Goal: Task Accomplishment & Management: Use online tool/utility

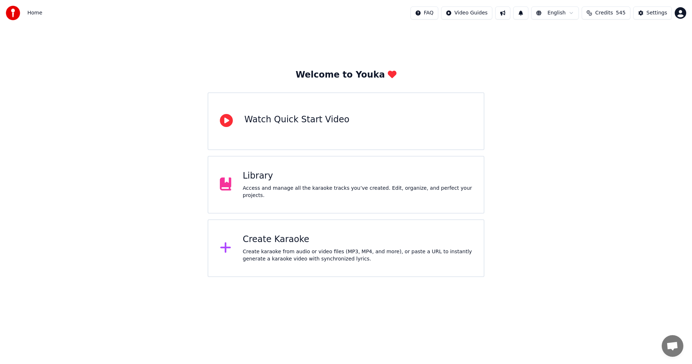
click at [270, 236] on div "Create Karaoke" at bounding box center [358, 240] width 230 height 12
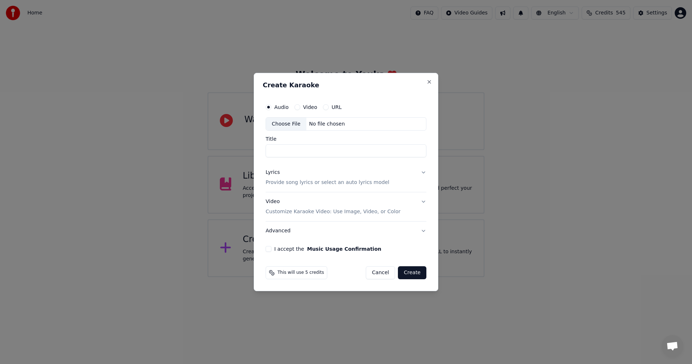
click at [281, 125] on div "Choose File" at bounding box center [286, 123] width 40 height 13
type input "**********"
click at [275, 173] on div "Lyrics" at bounding box center [273, 172] width 14 height 7
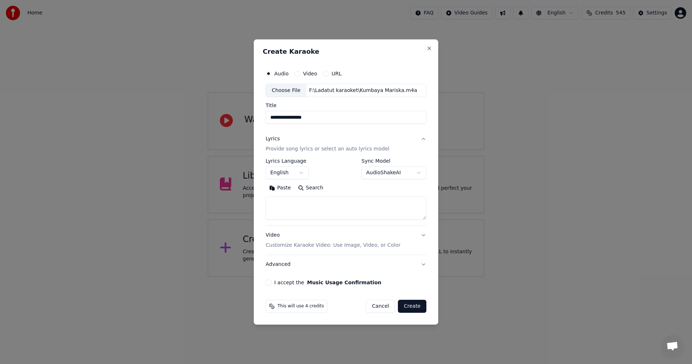
click at [276, 186] on button "Paste" at bounding box center [280, 188] width 29 height 12
click at [298, 173] on body "**********" at bounding box center [346, 138] width 692 height 277
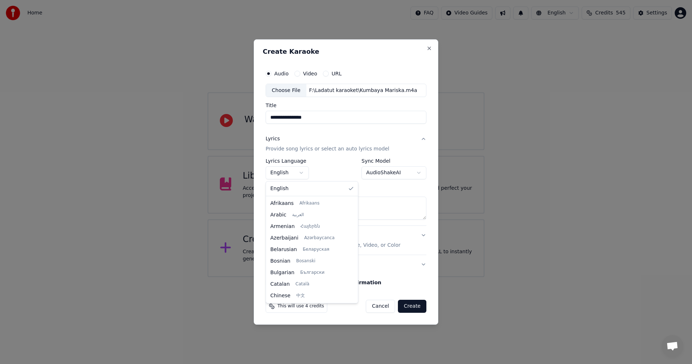
type textarea "**********"
select select "**"
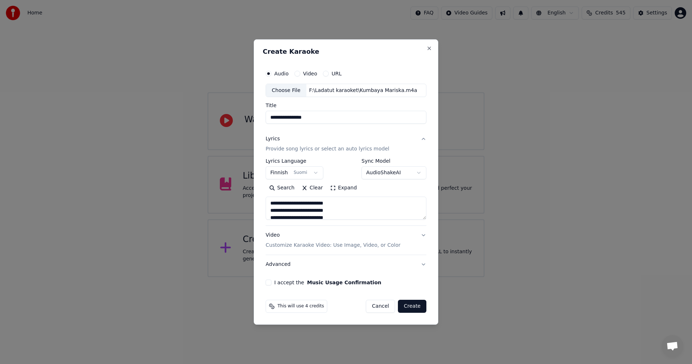
click at [269, 281] on button "I accept the Music Usage Confirmation" at bounding box center [269, 282] width 6 height 6
click at [415, 305] on button "Create" at bounding box center [412, 305] width 28 height 13
type textarea "**********"
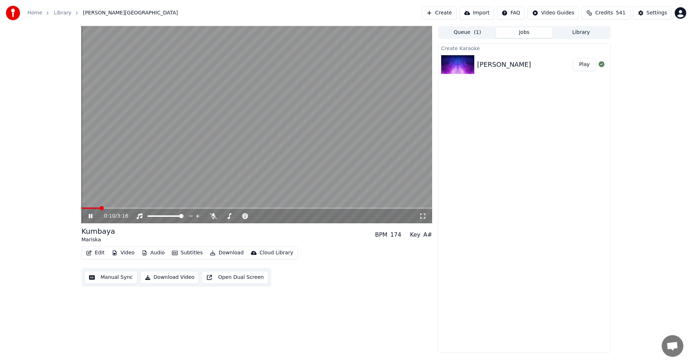
click at [91, 215] on icon at bounding box center [95, 216] width 17 height 6
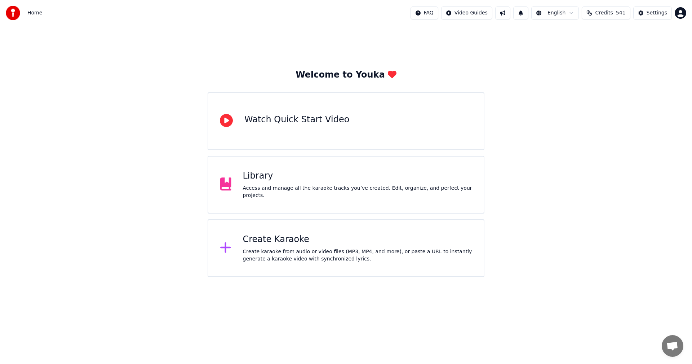
click at [272, 187] on div "Library Access and manage all the karaoke tracks you’ve created. Edit, organize…" at bounding box center [358, 184] width 230 height 29
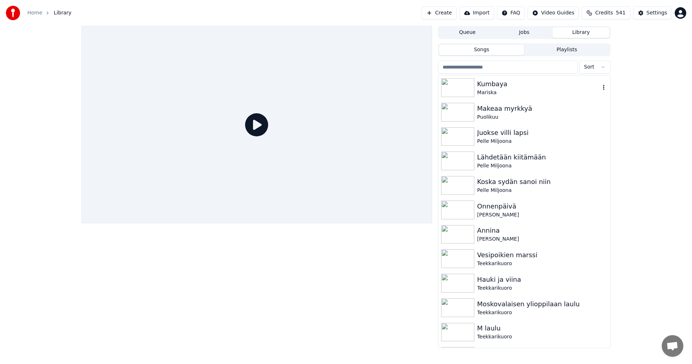
click at [477, 93] on div "Mariska" at bounding box center [538, 92] width 123 height 7
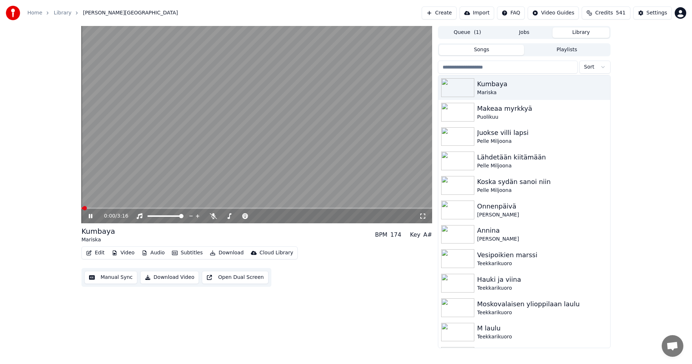
click at [89, 216] on icon at bounding box center [91, 216] width 4 height 4
click at [129, 254] on button "Video" at bounding box center [123, 253] width 28 height 10
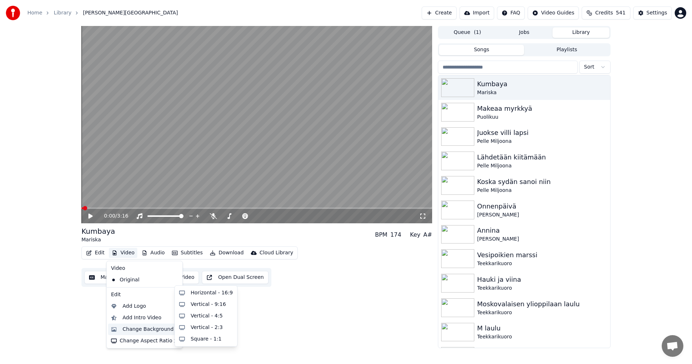
click at [142, 332] on div "Change Background" at bounding box center [148, 328] width 51 height 7
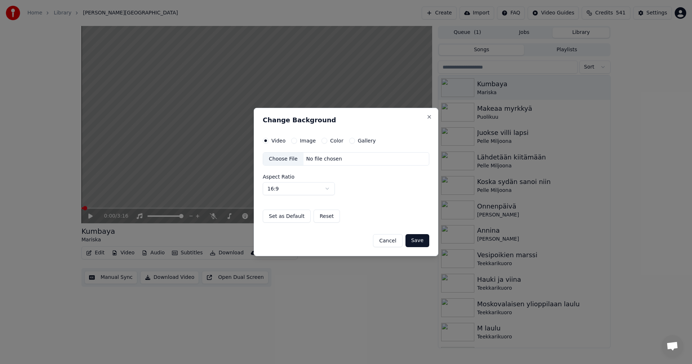
click at [297, 142] on div "Image" at bounding box center [303, 141] width 25 height 6
click at [294, 142] on button "Image" at bounding box center [294, 141] width 6 height 6
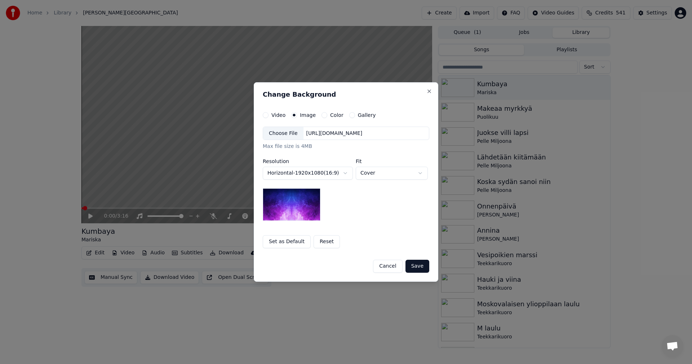
click at [294, 136] on div "Choose File" at bounding box center [283, 133] width 40 height 13
click at [420, 268] on button "Save" at bounding box center [417, 265] width 24 height 13
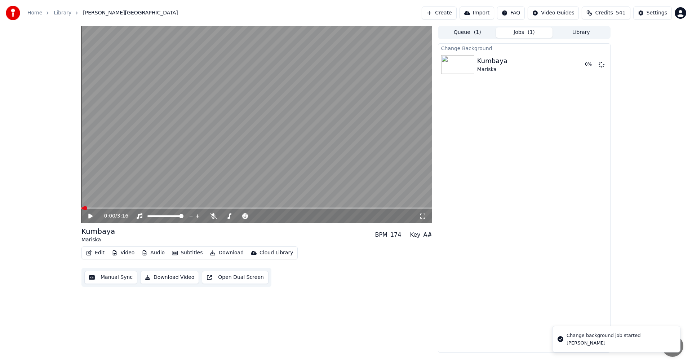
click at [94, 256] on button "Edit" at bounding box center [95, 253] width 24 height 10
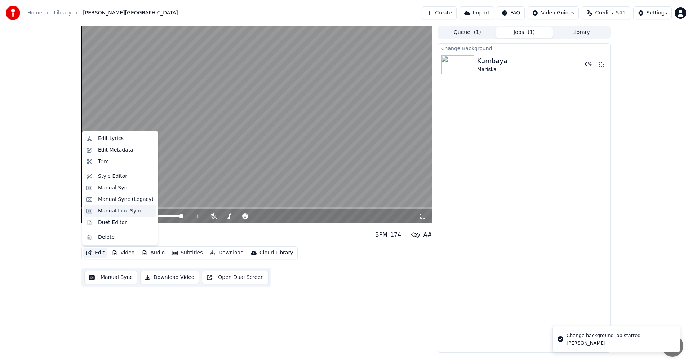
click at [120, 205] on div "Manual Line Sync" at bounding box center [120, 211] width 73 height 12
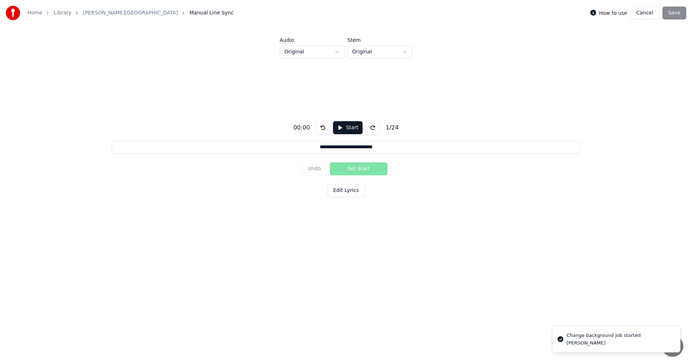
click at [649, 14] on button "Cancel" at bounding box center [644, 12] width 29 height 13
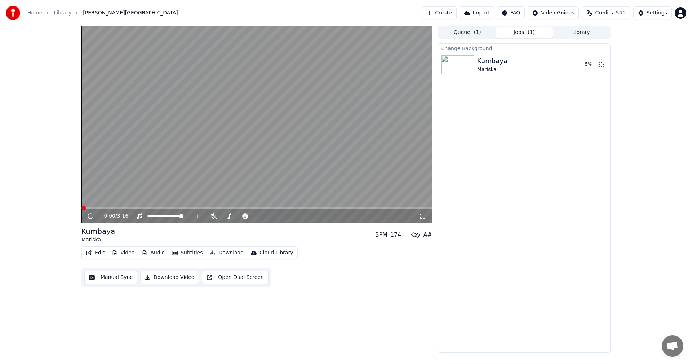
click at [98, 256] on button "Edit" at bounding box center [95, 253] width 24 height 10
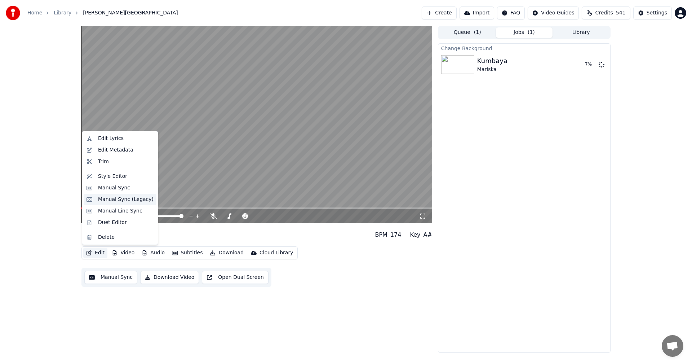
click at [117, 201] on div "Manual Sync (Legacy)" at bounding box center [126, 199] width 56 height 7
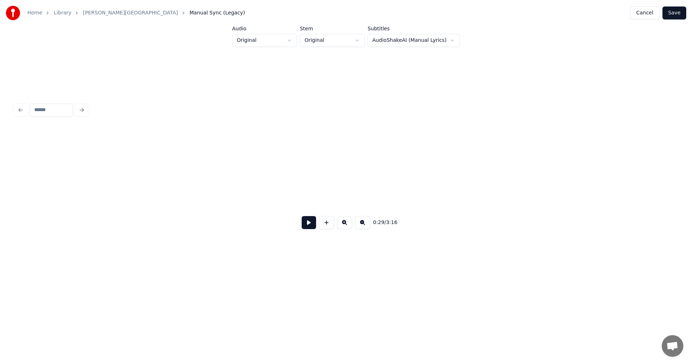
scroll to position [0, 3680]
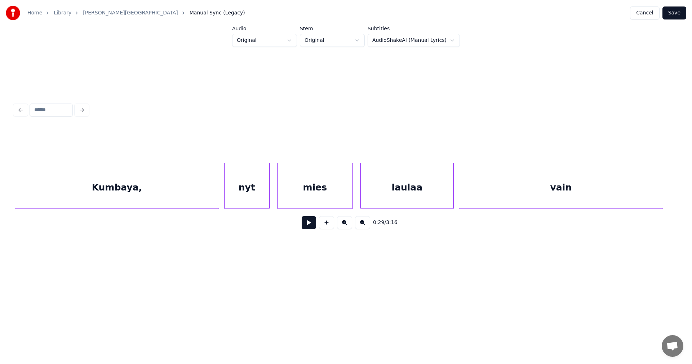
click at [311, 227] on button at bounding box center [309, 222] width 14 height 13
drag, startPoint x: 309, startPoint y: 227, endPoint x: 188, endPoint y: 211, distance: 122.4
click at [308, 227] on button at bounding box center [309, 222] width 14 height 13
click at [166, 195] on div "Kumbaya," at bounding box center [117, 187] width 204 height 49
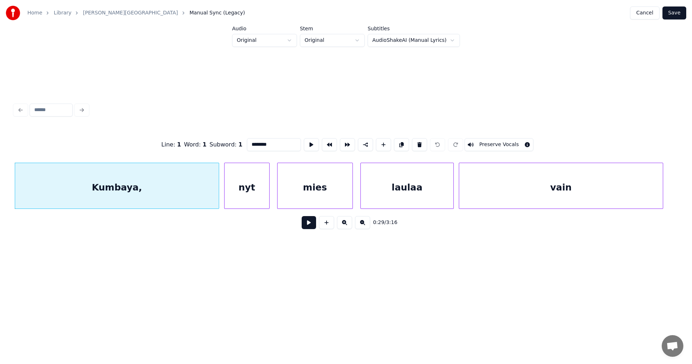
click at [276, 142] on input "********" at bounding box center [274, 144] width 54 height 13
type input "*******"
click at [306, 227] on button at bounding box center [309, 222] width 14 height 13
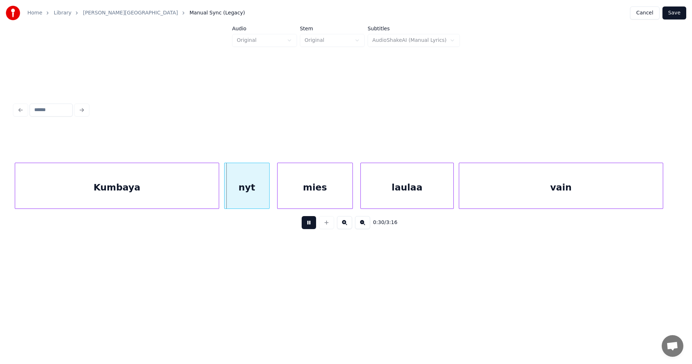
click at [306, 227] on button at bounding box center [309, 222] width 14 height 13
click at [254, 196] on div at bounding box center [255, 185] width 2 height 45
click at [286, 199] on div "mies" at bounding box center [307, 187] width 75 height 49
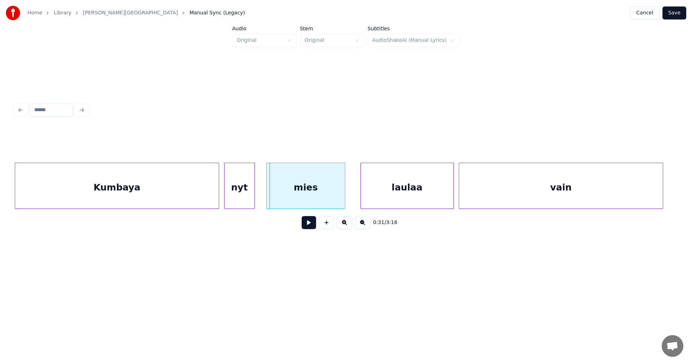
click at [267, 199] on div at bounding box center [268, 185] width 2 height 45
click at [312, 229] on button at bounding box center [309, 222] width 14 height 13
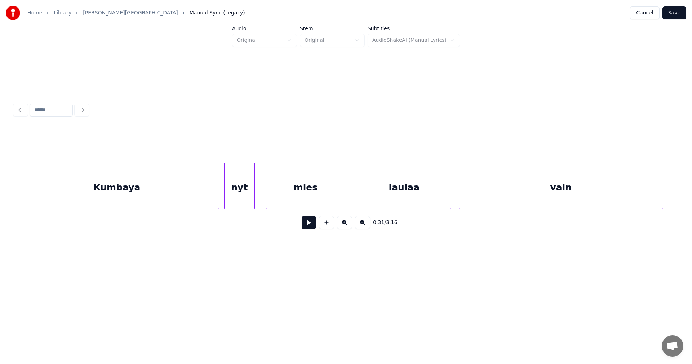
click at [369, 202] on div "laulaa" at bounding box center [404, 187] width 93 height 49
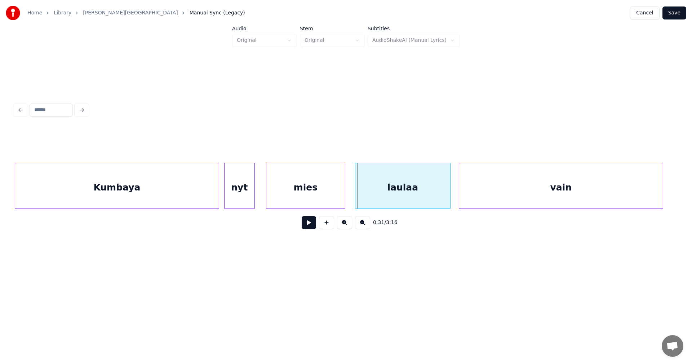
click at [356, 199] on div at bounding box center [356, 185] width 2 height 45
click at [315, 227] on button at bounding box center [309, 222] width 14 height 13
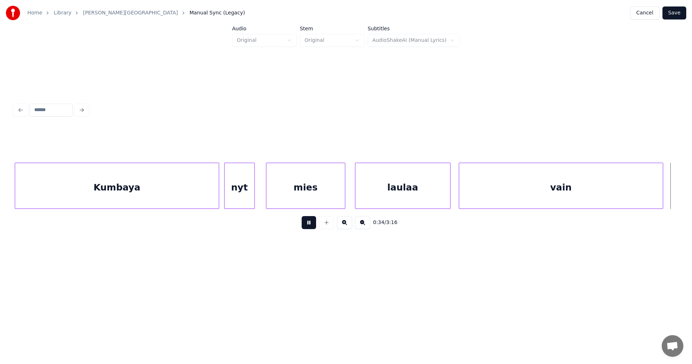
scroll to position [0, 4344]
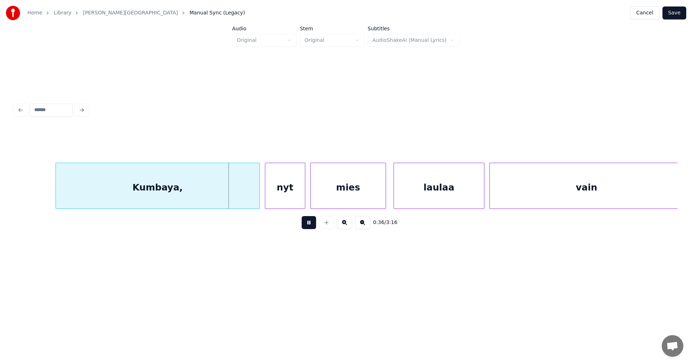
click at [315, 227] on button at bounding box center [309, 222] width 14 height 13
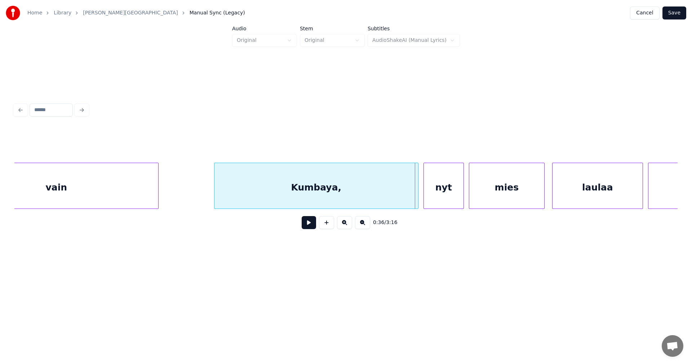
click at [142, 170] on div "vain" at bounding box center [57, 187] width 204 height 49
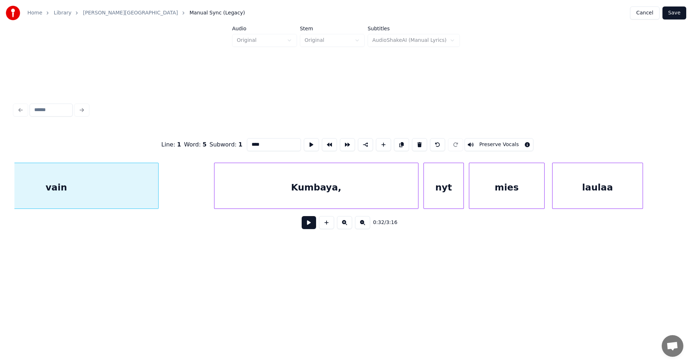
scroll to position [0, 4125]
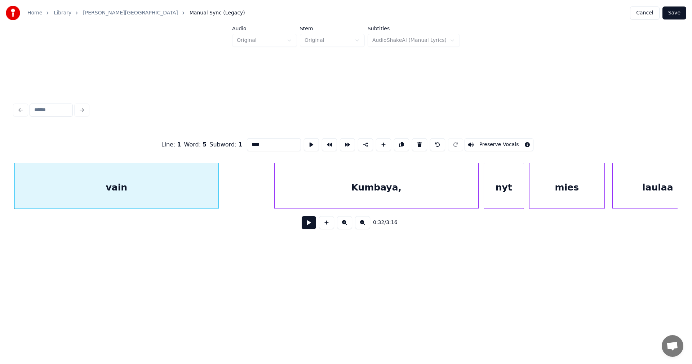
click at [305, 225] on button at bounding box center [309, 222] width 14 height 13
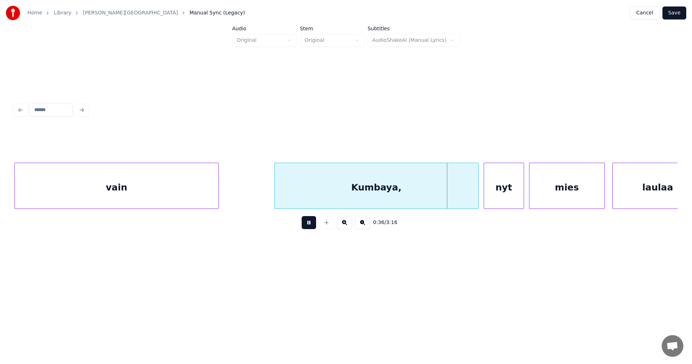
click at [306, 225] on button at bounding box center [309, 222] width 14 height 13
click at [342, 191] on div "Kumbaya," at bounding box center [377, 187] width 204 height 49
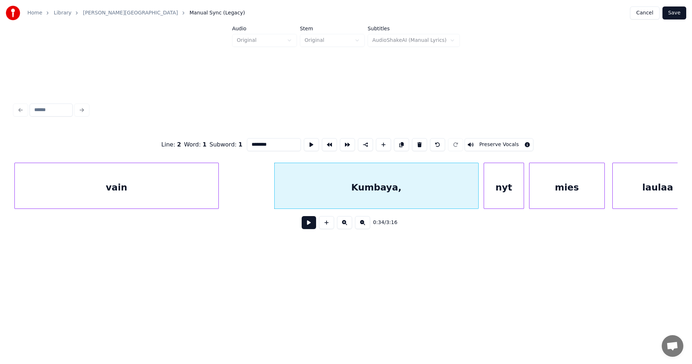
click at [285, 145] on input "********" at bounding box center [274, 144] width 54 height 13
type input "*******"
click at [677, 17] on button "Save" at bounding box center [674, 12] width 24 height 13
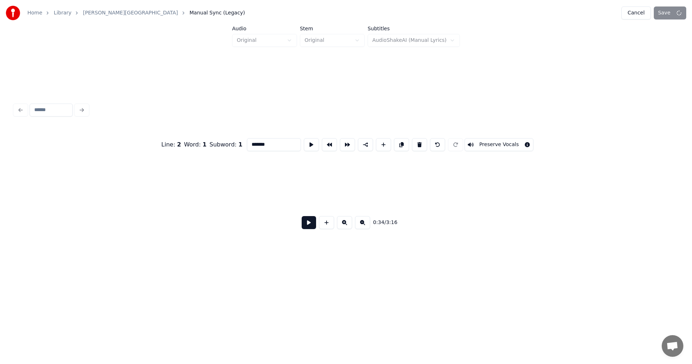
scroll to position [0, 0]
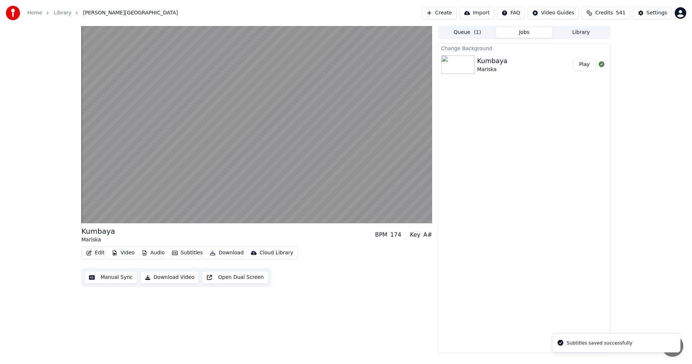
click at [584, 66] on button "Play" at bounding box center [584, 64] width 23 height 13
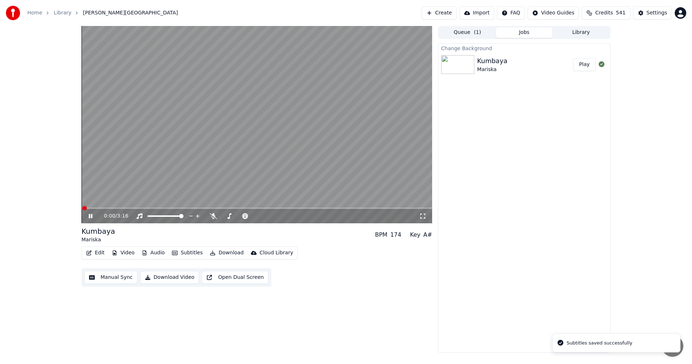
click at [94, 258] on div "Edit Video Audio Subtitles Download Cloud Library" at bounding box center [189, 252] width 216 height 13
click at [97, 253] on button "Edit" at bounding box center [95, 253] width 24 height 10
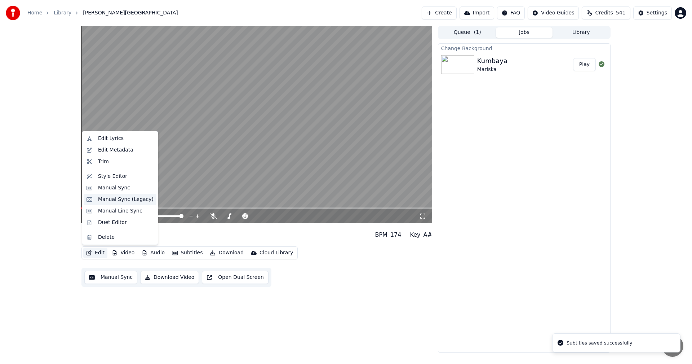
click at [121, 200] on div "Manual Sync (Legacy)" at bounding box center [126, 199] width 56 height 7
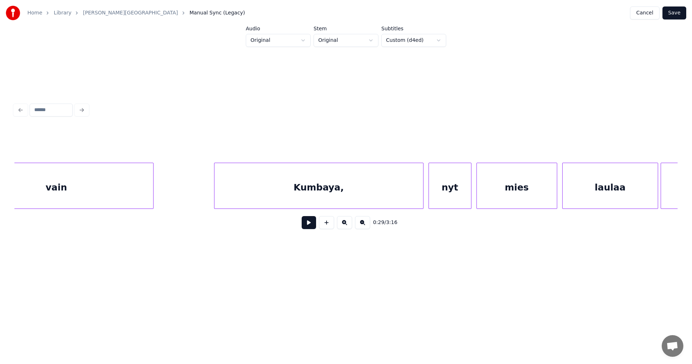
scroll to position [0, 4970]
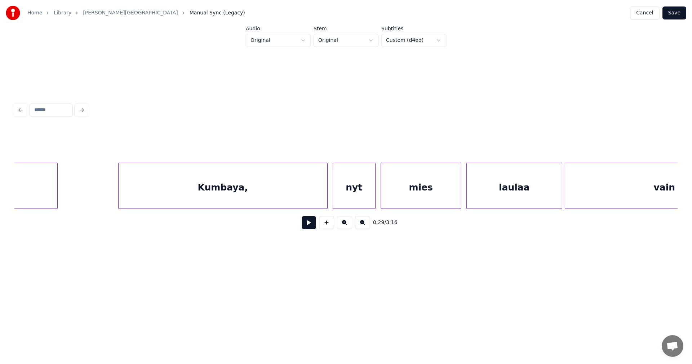
click at [225, 191] on div "Kumbaya," at bounding box center [223, 187] width 209 height 49
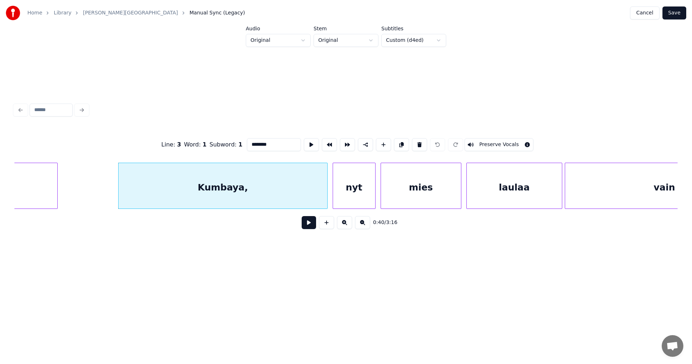
click at [276, 143] on input "********" at bounding box center [274, 144] width 54 height 13
click at [360, 201] on div at bounding box center [361, 185] width 2 height 45
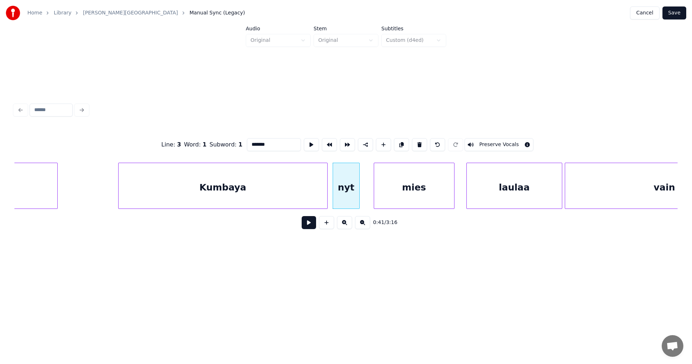
click at [396, 199] on div "mies" at bounding box center [414, 187] width 80 height 49
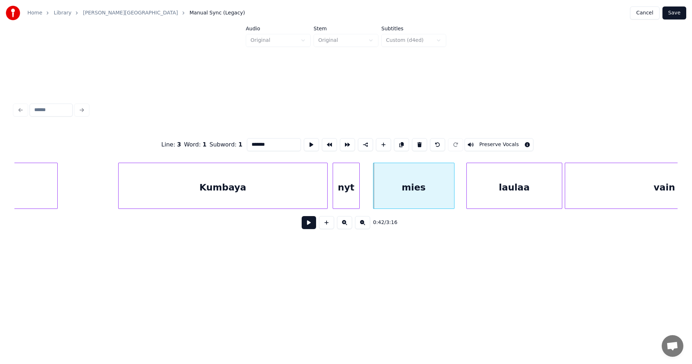
click at [374, 197] on div at bounding box center [374, 185] width 2 height 45
click at [482, 189] on div "laulaa" at bounding box center [508, 187] width 95 height 49
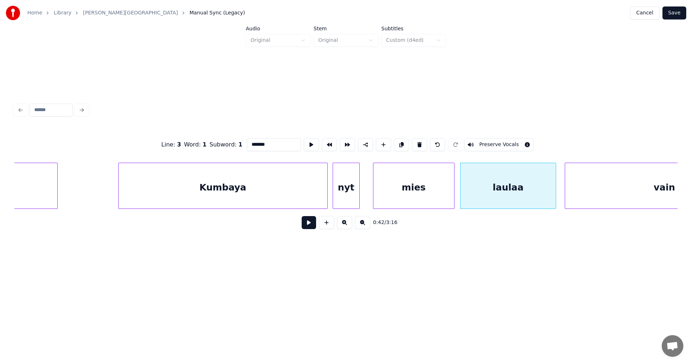
click at [273, 198] on div "Kumbaya" at bounding box center [223, 187] width 209 height 49
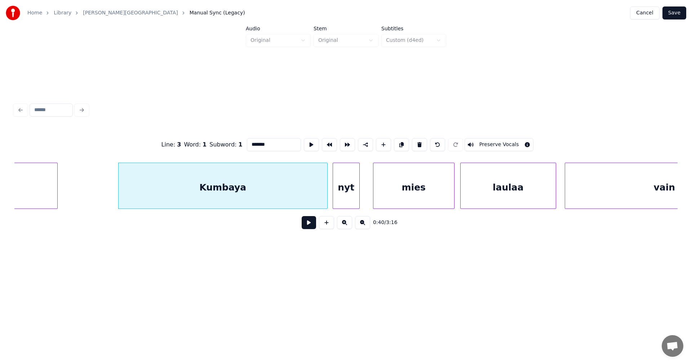
type input "*******"
click at [312, 223] on button at bounding box center [309, 222] width 14 height 13
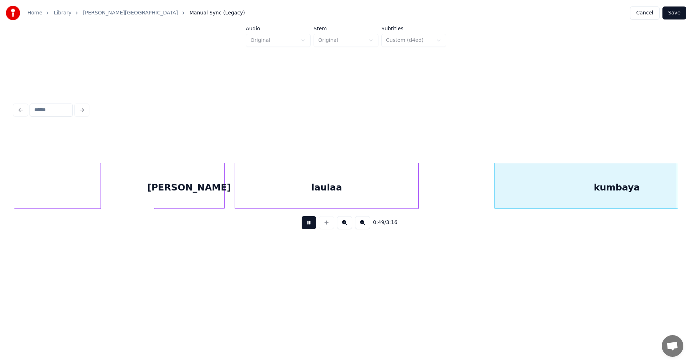
scroll to position [0, 6297]
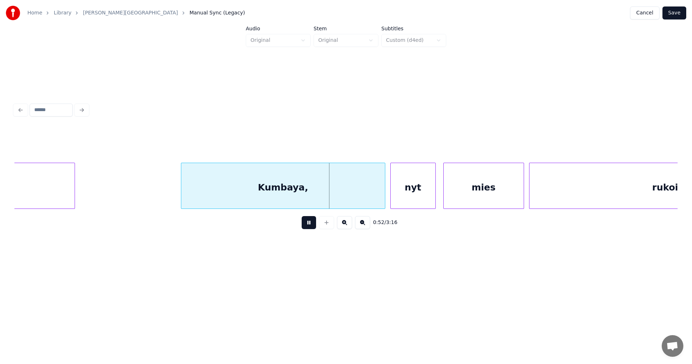
click at [314, 224] on button at bounding box center [309, 222] width 14 height 13
click at [306, 194] on div "Kumbaya," at bounding box center [281, 187] width 204 height 49
click at [337, 190] on div "Kumbaya," at bounding box center [281, 187] width 204 height 49
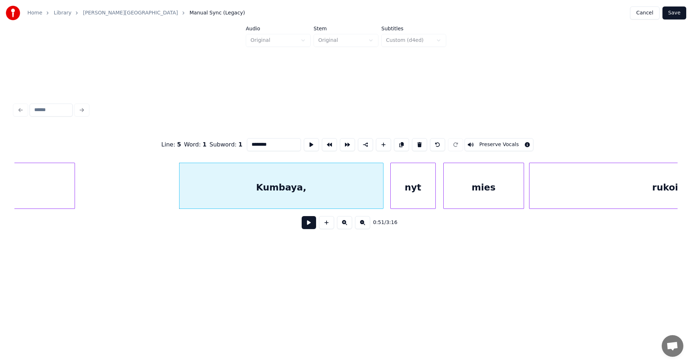
click at [278, 140] on input "********" at bounding box center [274, 144] width 54 height 13
type input "*******"
click at [311, 229] on button at bounding box center [309, 222] width 14 height 13
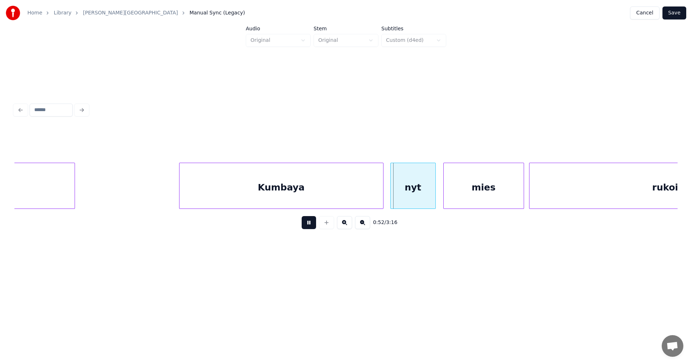
click at [311, 226] on button at bounding box center [309, 222] width 14 height 13
click at [435, 198] on div "nyt" at bounding box center [412, 186] width 45 height 46
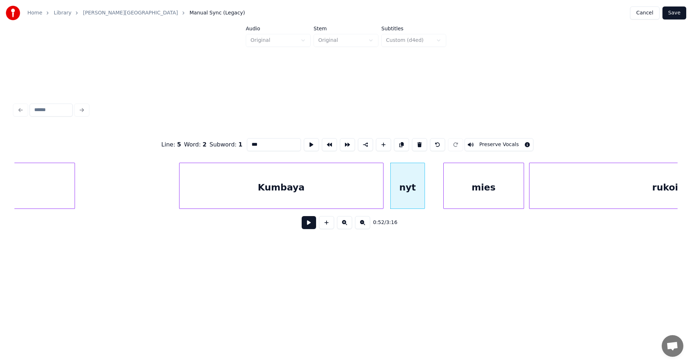
click at [424, 200] on div at bounding box center [423, 185] width 2 height 45
click at [456, 200] on div "mies" at bounding box center [475, 187] width 80 height 49
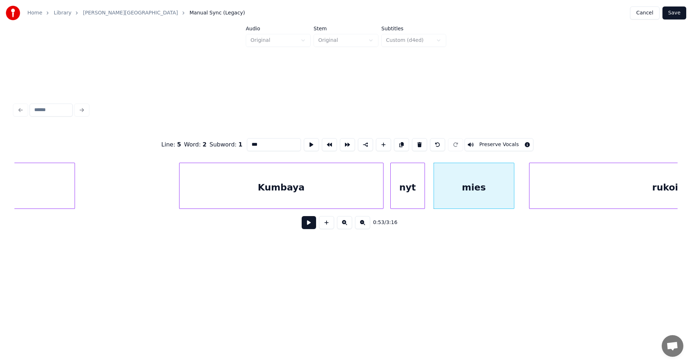
click at [489, 198] on div "mies" at bounding box center [474, 187] width 80 height 49
type input "****"
click at [311, 227] on button at bounding box center [309, 222] width 14 height 13
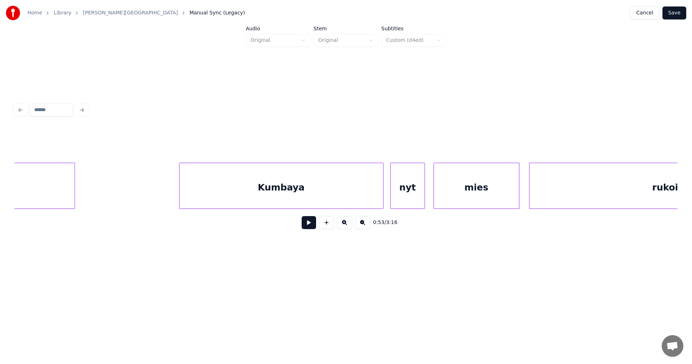
click at [517, 197] on div at bounding box center [518, 185] width 2 height 45
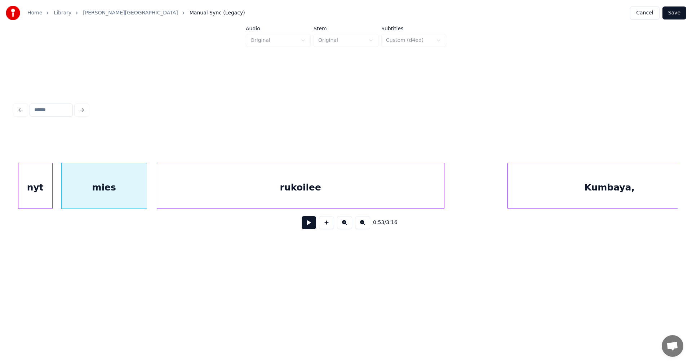
scroll to position [0, 6686]
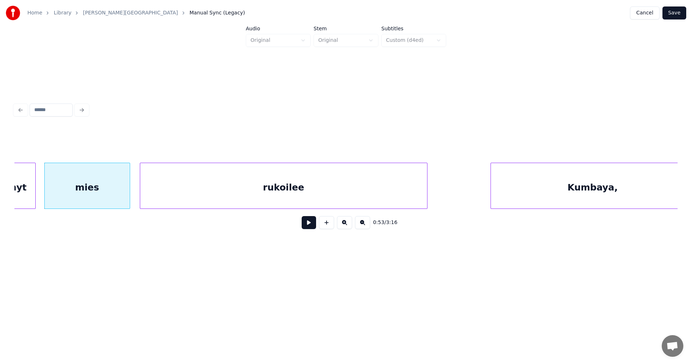
click at [285, 196] on div "rukoilee" at bounding box center [283, 187] width 287 height 49
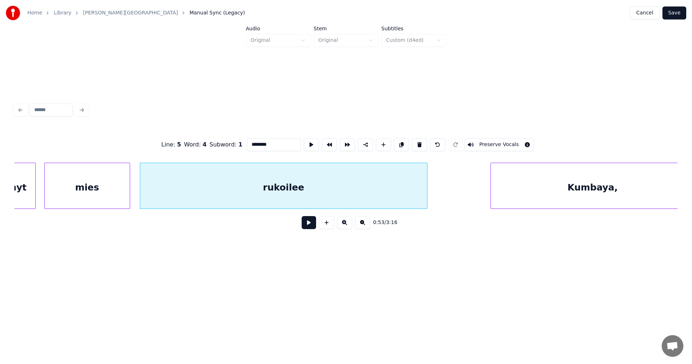
click at [306, 224] on button at bounding box center [309, 222] width 14 height 13
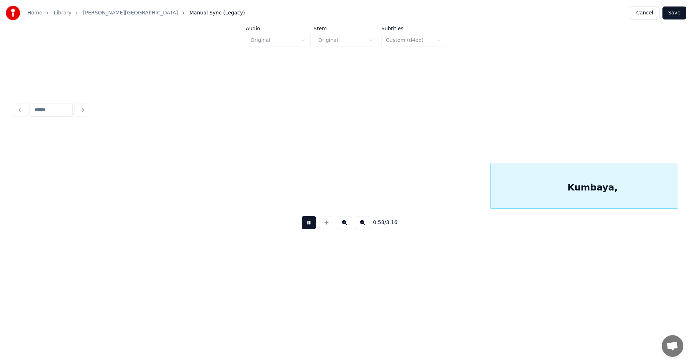
scroll to position [0, 7351]
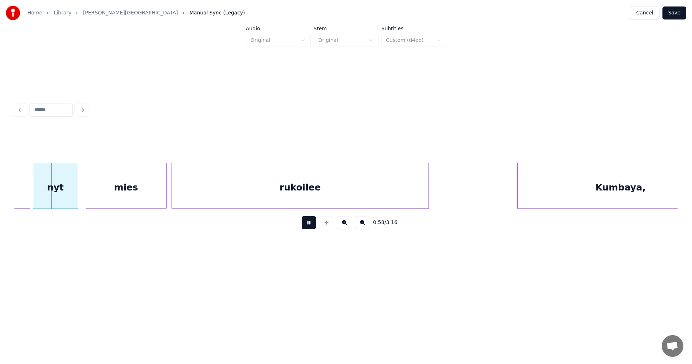
click at [306, 224] on button at bounding box center [309, 222] width 14 height 13
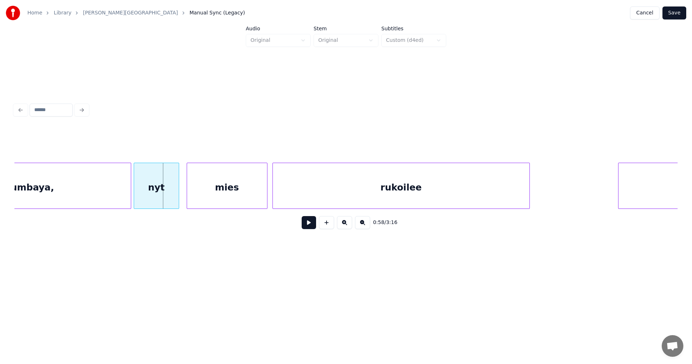
click at [123, 193] on div "Kumbaya," at bounding box center [29, 187] width 204 height 49
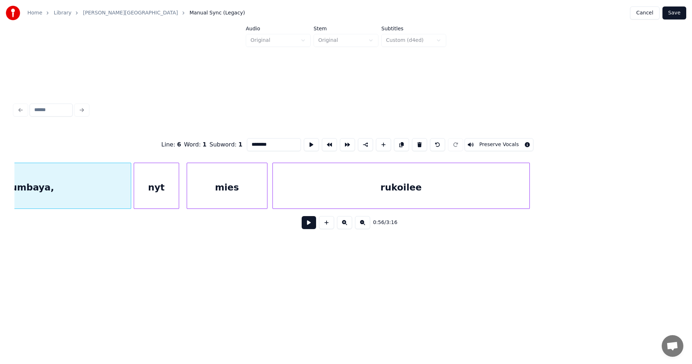
scroll to position [0, 7162]
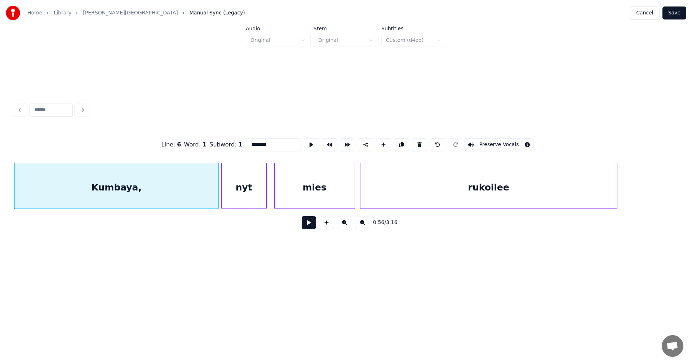
click at [276, 142] on input "********" at bounding box center [274, 144] width 54 height 13
click at [202, 198] on div "Kumbaya" at bounding box center [117, 187] width 204 height 49
type input "*******"
click at [309, 224] on button at bounding box center [309, 222] width 14 height 13
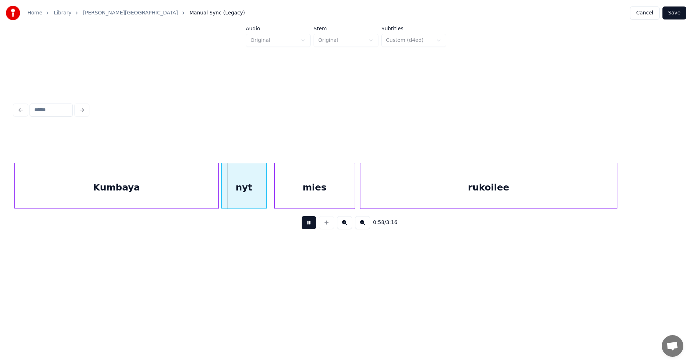
click at [307, 225] on button at bounding box center [309, 222] width 14 height 13
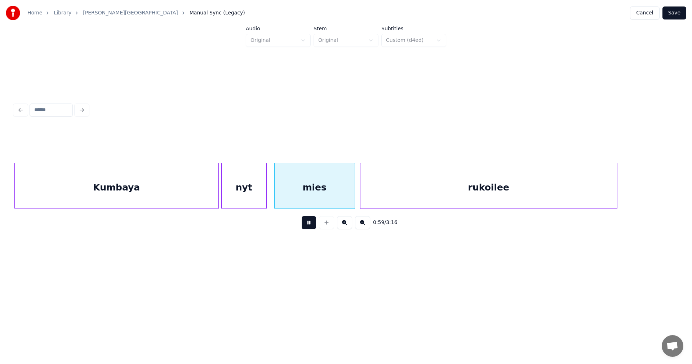
click at [307, 225] on button at bounding box center [309, 222] width 14 height 13
click at [311, 199] on div "mies" at bounding box center [311, 187] width 80 height 49
click at [266, 197] on div "nyt" at bounding box center [243, 186] width 45 height 46
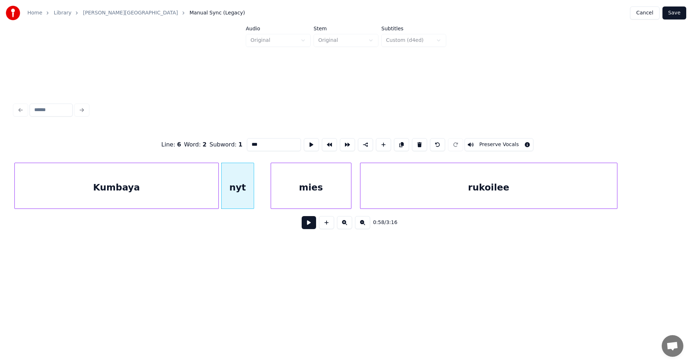
click at [252, 200] on div at bounding box center [253, 185] width 2 height 45
click at [276, 200] on div "mies" at bounding box center [303, 187] width 80 height 49
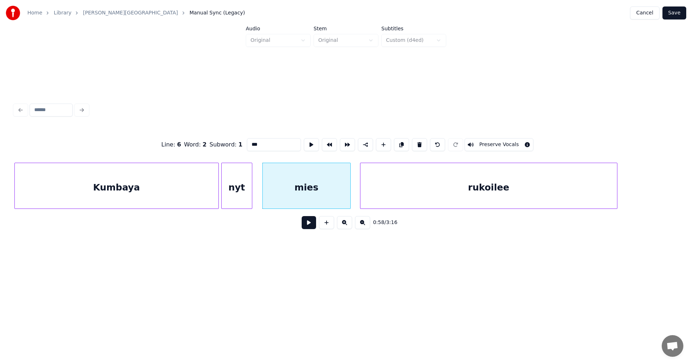
click at [350, 198] on div at bounding box center [349, 185] width 2 height 45
click at [204, 197] on div "Kumbaya" at bounding box center [117, 187] width 204 height 49
type input "*******"
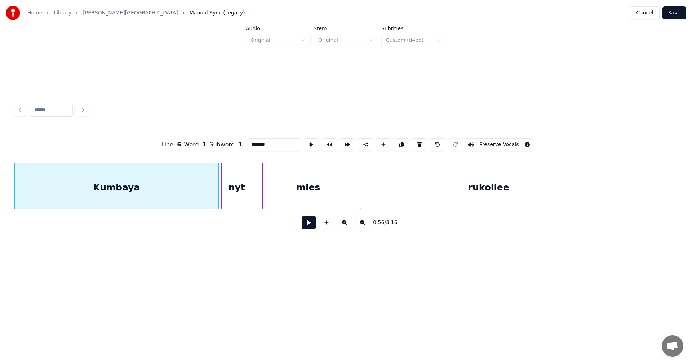
click at [309, 224] on button at bounding box center [309, 222] width 14 height 13
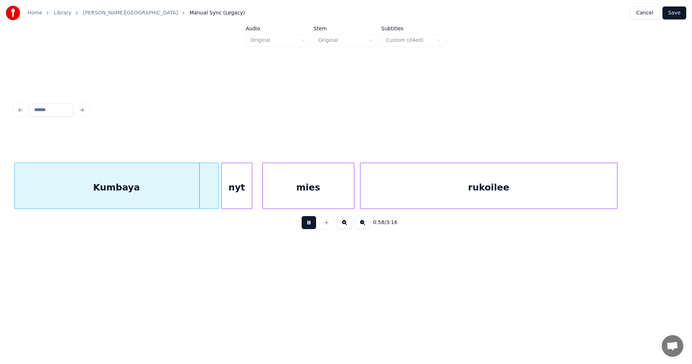
click at [307, 224] on button at bounding box center [309, 222] width 14 height 13
click at [213, 195] on div at bounding box center [214, 185] width 2 height 45
click at [308, 226] on button at bounding box center [309, 222] width 14 height 13
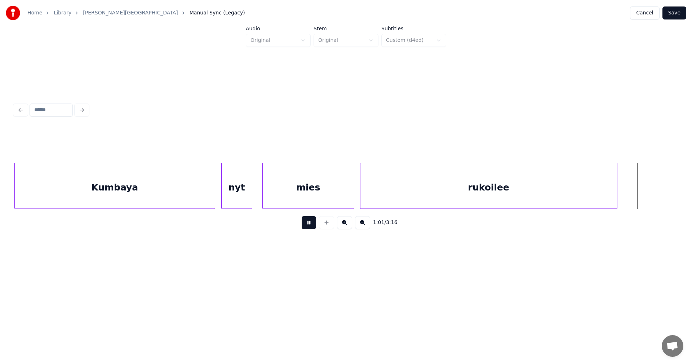
click at [308, 226] on button at bounding box center [309, 222] width 14 height 13
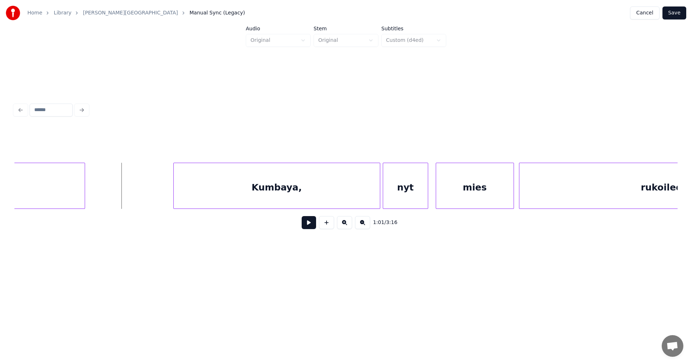
scroll to position [0, 7696]
click at [275, 187] on div "Kumbaya," at bounding box center [271, 187] width 206 height 49
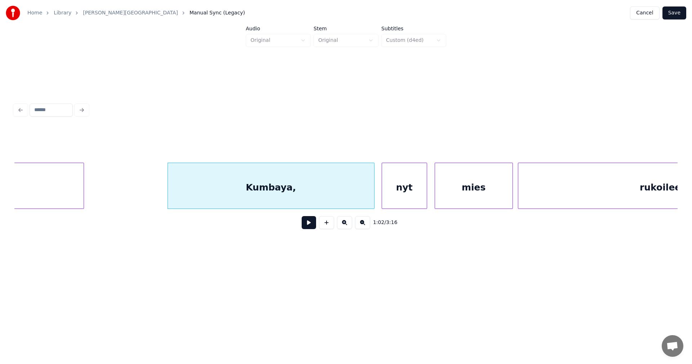
click at [276, 194] on div "Kumbaya," at bounding box center [271, 187] width 206 height 49
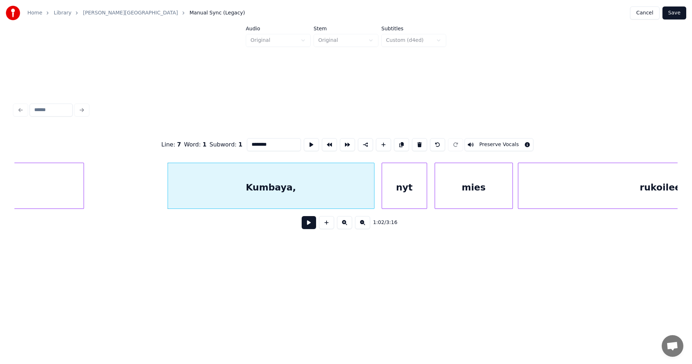
click at [276, 145] on input "********" at bounding box center [274, 144] width 54 height 13
type input "*******"
click at [309, 229] on button at bounding box center [309, 222] width 14 height 13
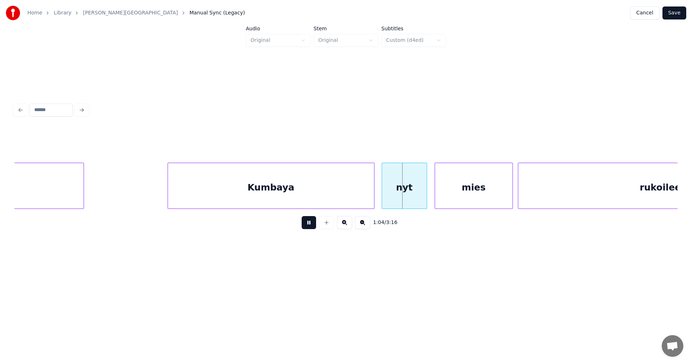
drag, startPoint x: 310, startPoint y: 226, endPoint x: 364, endPoint y: 209, distance: 57.0
click at [310, 226] on button at bounding box center [309, 222] width 14 height 13
click at [410, 198] on div at bounding box center [411, 185] width 2 height 45
click at [440, 199] on div "mies" at bounding box center [463, 187] width 77 height 49
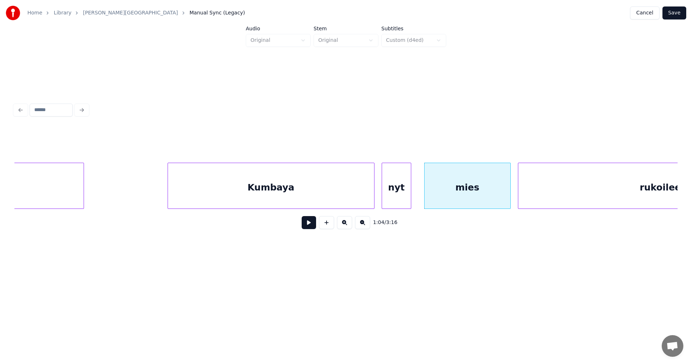
click at [509, 195] on div at bounding box center [509, 185] width 2 height 45
click at [308, 228] on button at bounding box center [309, 222] width 14 height 13
drag, startPoint x: 308, startPoint y: 228, endPoint x: 317, endPoint y: 225, distance: 9.6
click at [309, 227] on button at bounding box center [309, 222] width 14 height 13
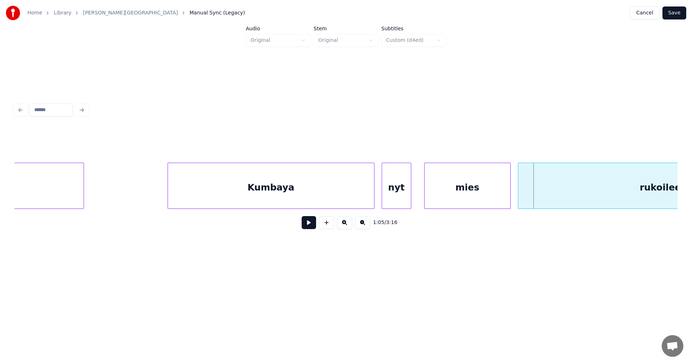
click at [587, 192] on div "rukoilee" at bounding box center [660, 187] width 284 height 49
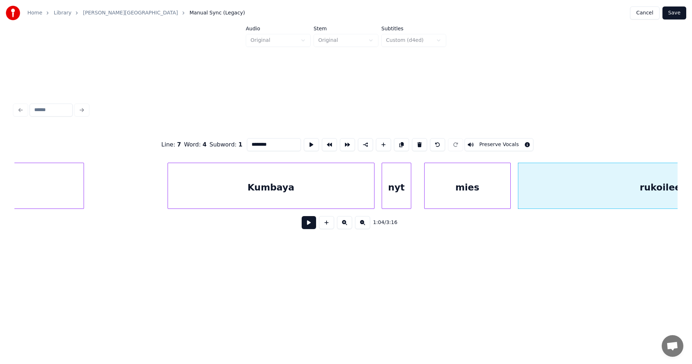
click at [311, 228] on button at bounding box center [309, 222] width 14 height 13
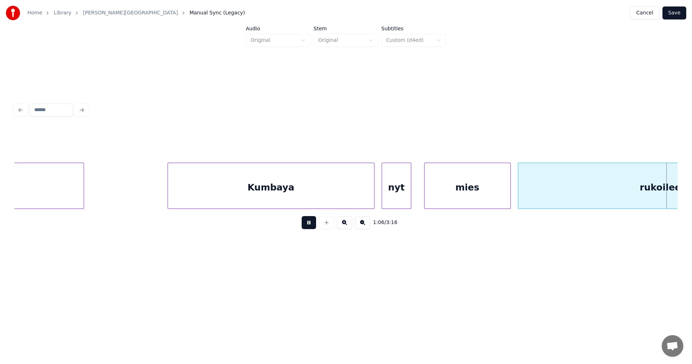
scroll to position [0, 8359]
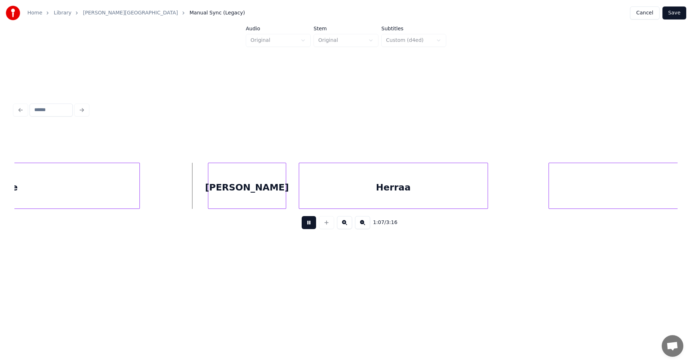
click at [311, 228] on button at bounding box center [309, 222] width 14 height 13
click at [247, 195] on div "Hän" at bounding box center [231, 187] width 77 height 49
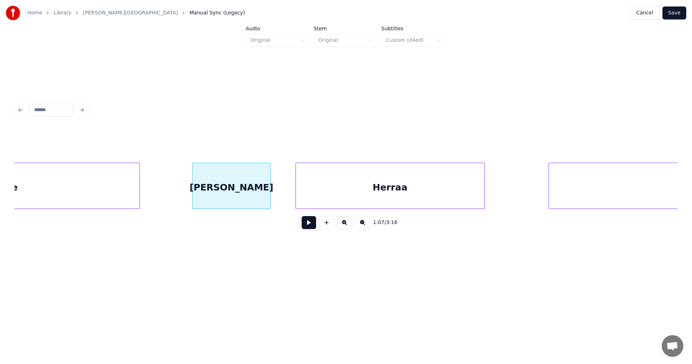
click at [340, 196] on div "Herraa" at bounding box center [390, 187] width 188 height 49
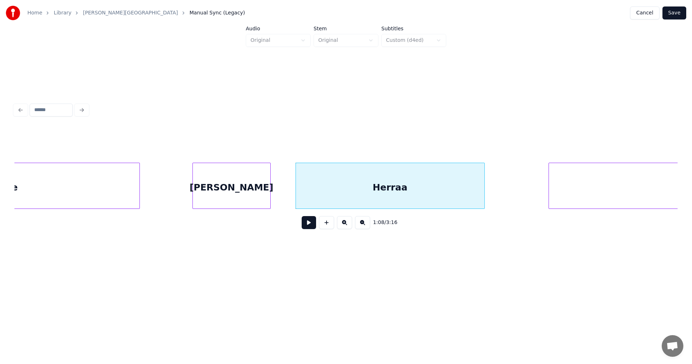
click at [246, 196] on div "Hän" at bounding box center [231, 187] width 77 height 49
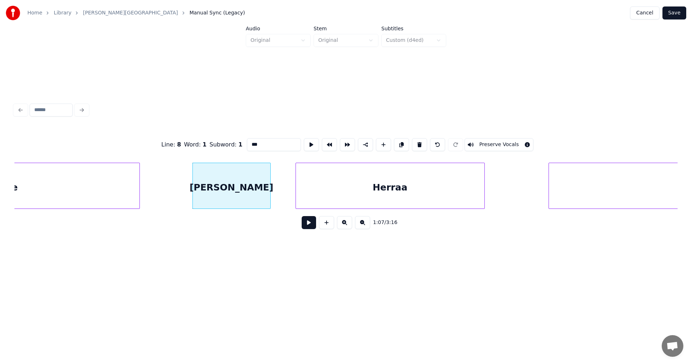
click at [311, 220] on button at bounding box center [309, 222] width 14 height 13
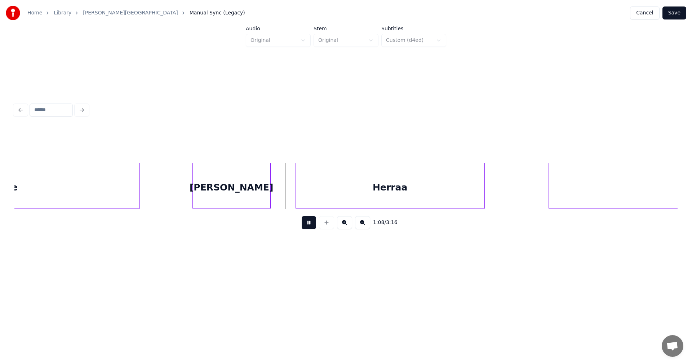
click at [310, 222] on button at bounding box center [309, 222] width 14 height 13
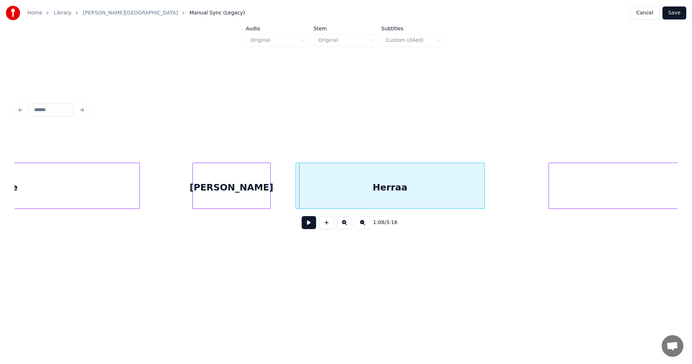
click at [311, 195] on div "Herraa" at bounding box center [390, 187] width 188 height 49
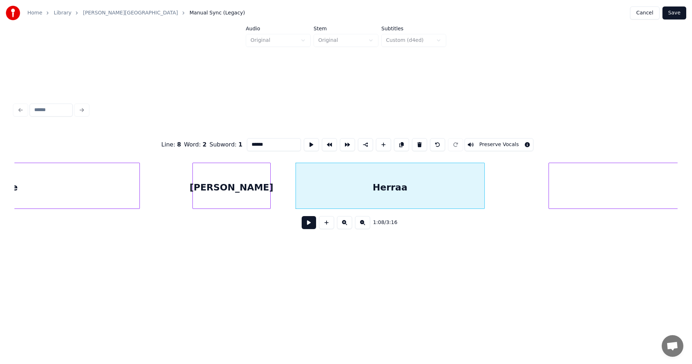
click at [313, 223] on button at bounding box center [309, 222] width 14 height 13
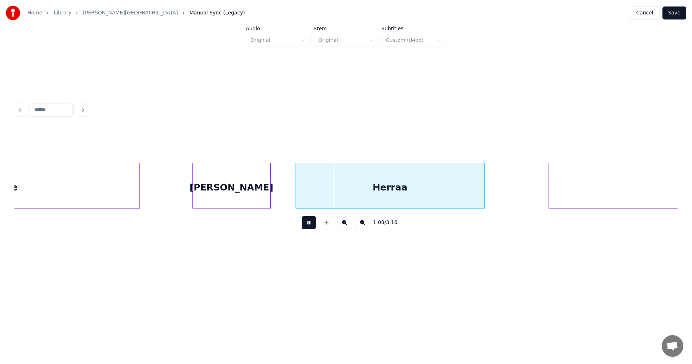
drag, startPoint x: 312, startPoint y: 223, endPoint x: 303, endPoint y: 211, distance: 15.7
click at [310, 220] on button at bounding box center [309, 222] width 14 height 13
click at [287, 199] on div at bounding box center [287, 185] width 2 height 45
click at [314, 229] on button at bounding box center [309, 222] width 14 height 13
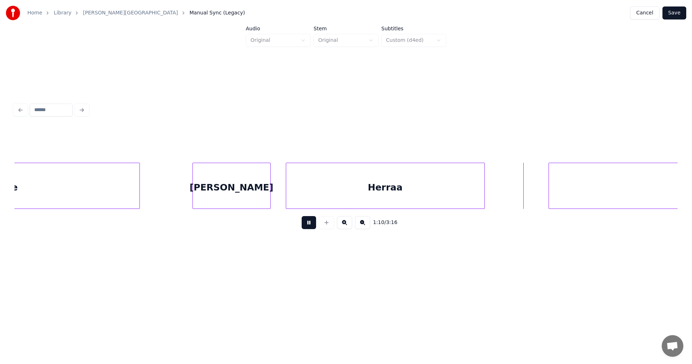
click at [313, 228] on button at bounding box center [309, 222] width 14 height 13
click at [543, 196] on div at bounding box center [543, 185] width 2 height 45
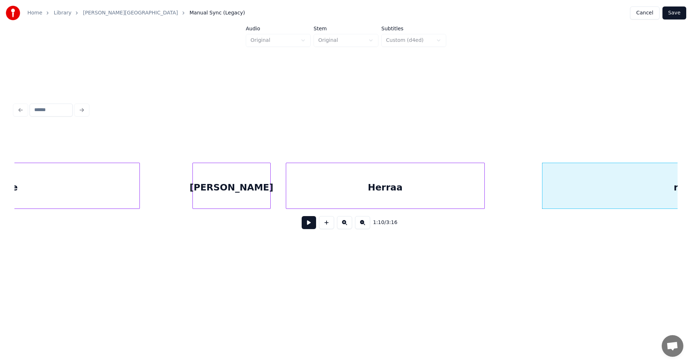
click at [309, 224] on button at bounding box center [309, 222] width 14 height 13
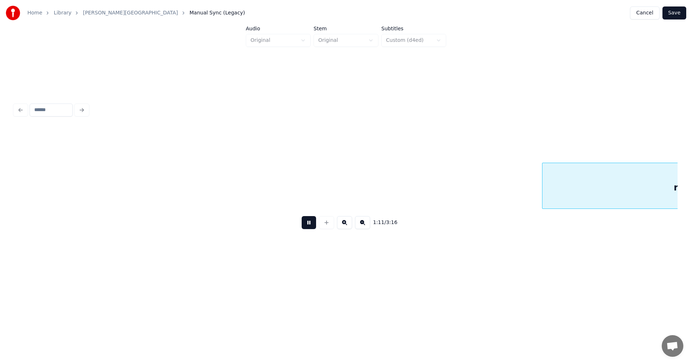
scroll to position [0, 9023]
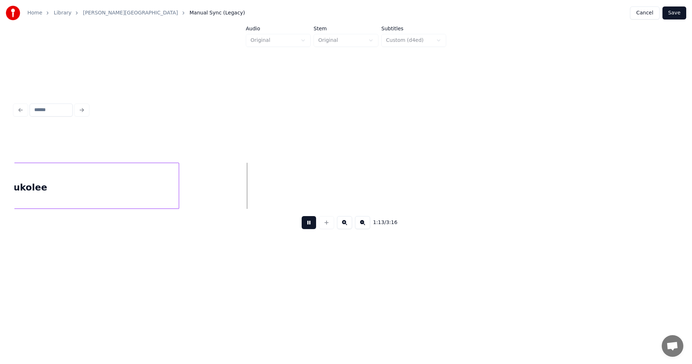
click at [309, 224] on button at bounding box center [309, 222] width 14 height 13
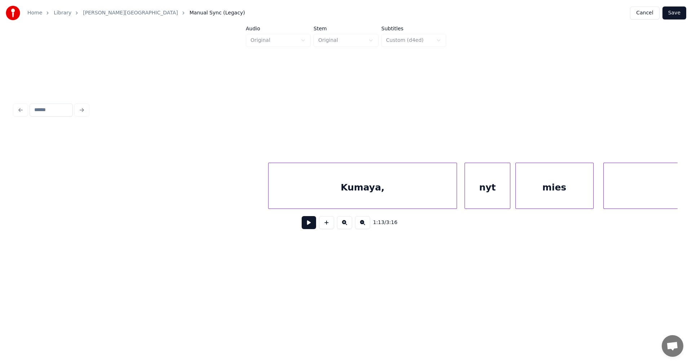
scroll to position [0, 11883]
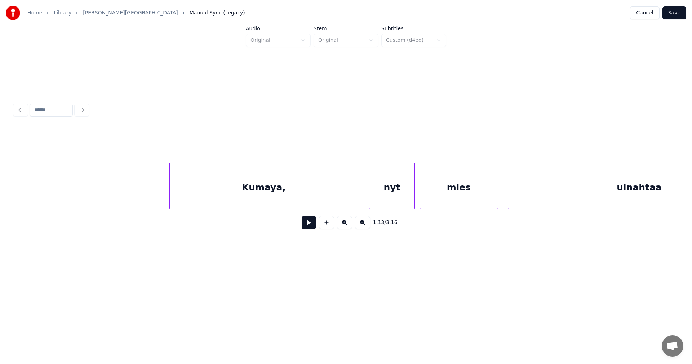
click at [327, 197] on div "Kumaya," at bounding box center [264, 187] width 188 height 49
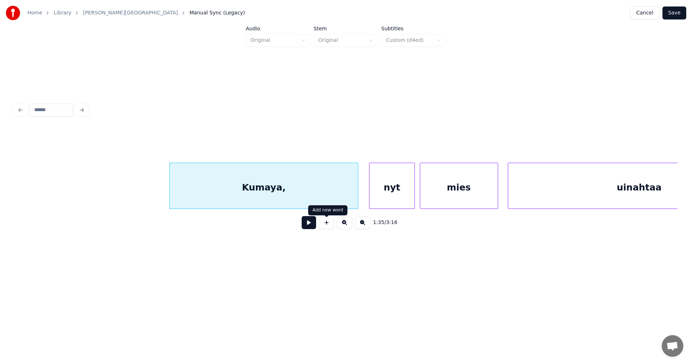
click at [313, 224] on button at bounding box center [309, 222] width 14 height 13
click at [304, 185] on div "Kumaya," at bounding box center [264, 187] width 188 height 49
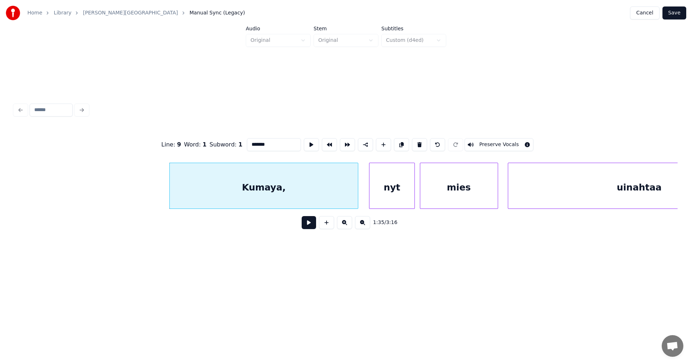
click at [281, 141] on input "*******" at bounding box center [274, 144] width 54 height 13
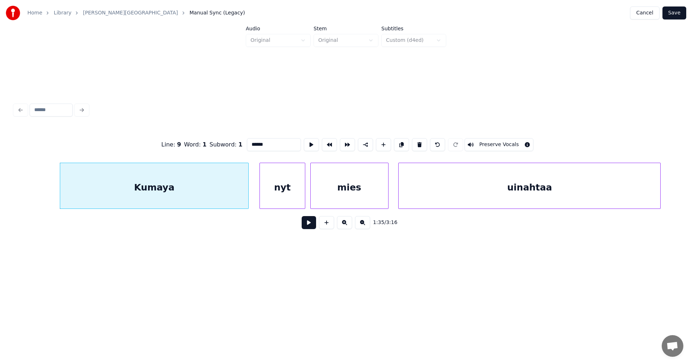
scroll to position [0, 12006]
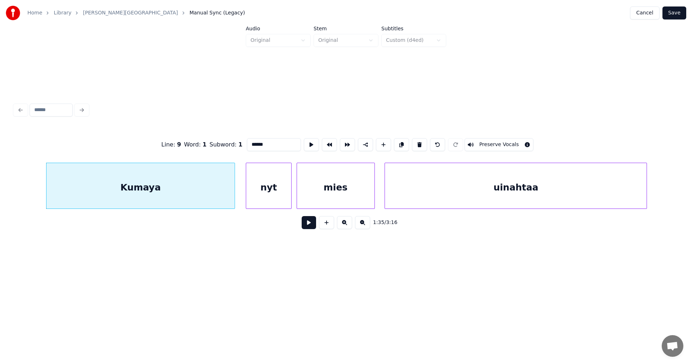
click at [161, 192] on div "Kumaya" at bounding box center [140, 187] width 188 height 49
click at [145, 189] on div "Kumaya" at bounding box center [140, 187] width 188 height 49
click at [258, 143] on input "******" at bounding box center [274, 144] width 54 height 13
click at [231, 199] on div at bounding box center [232, 185] width 2 height 45
click at [259, 199] on div "nyt" at bounding box center [264, 187] width 45 height 49
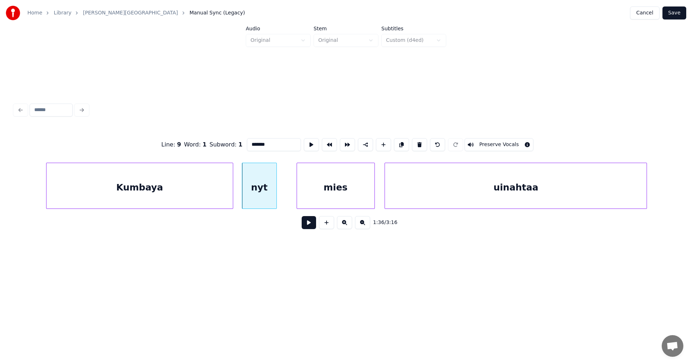
click at [275, 197] on div at bounding box center [275, 185] width 2 height 45
click at [311, 197] on div "mies" at bounding box center [333, 187] width 77 height 49
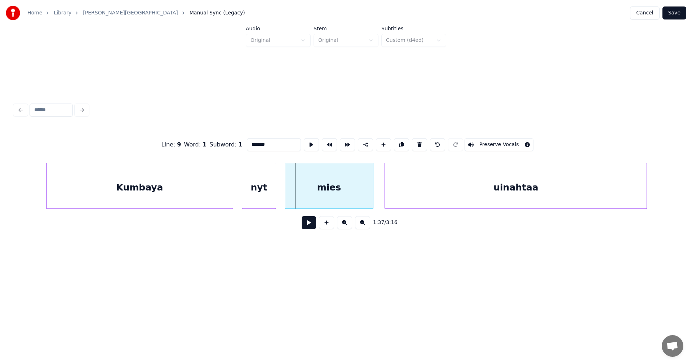
click at [285, 194] on div at bounding box center [286, 185] width 2 height 45
type input "*******"
click at [309, 226] on button at bounding box center [309, 222] width 14 height 13
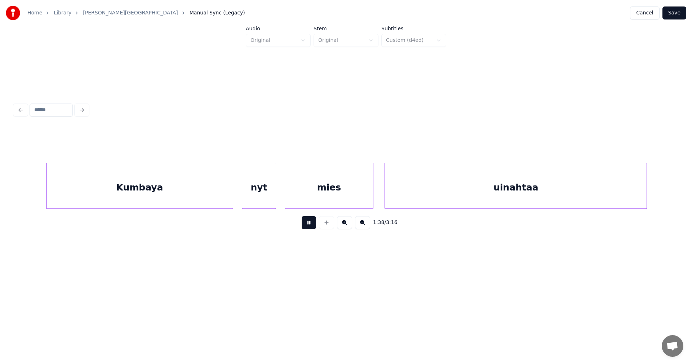
click at [309, 226] on button at bounding box center [309, 222] width 14 height 13
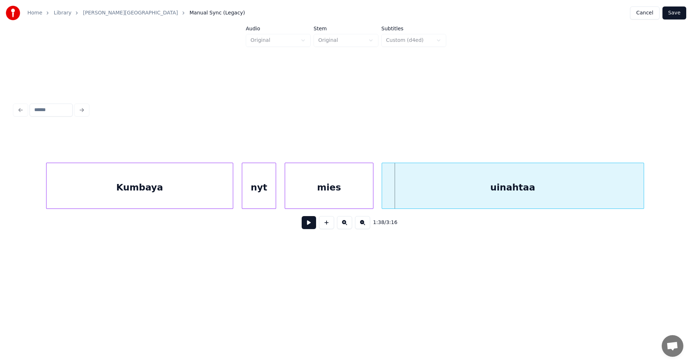
click at [393, 198] on div "uinahtaa" at bounding box center [513, 187] width 262 height 49
click at [315, 226] on button at bounding box center [309, 222] width 14 height 13
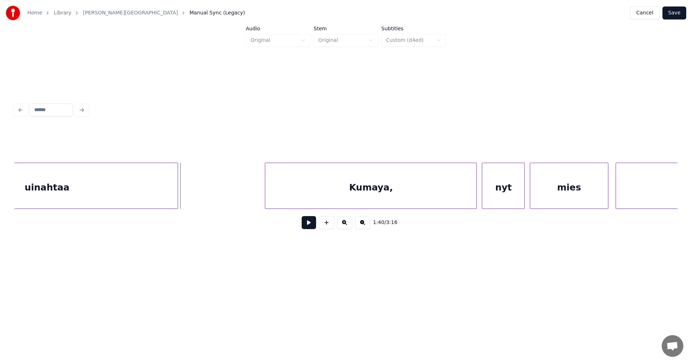
scroll to position [0, 12541]
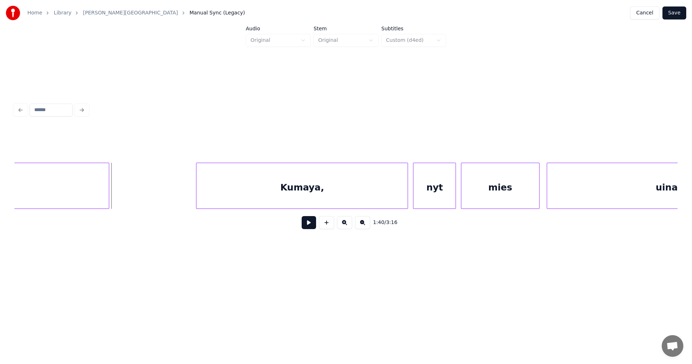
click at [343, 192] on div "Kumaya," at bounding box center [301, 187] width 211 height 49
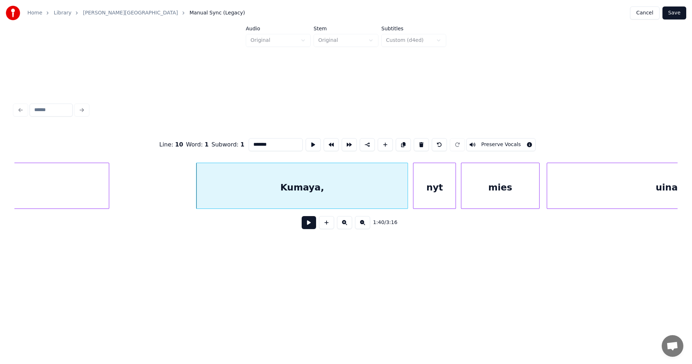
click at [311, 193] on div "Kumaya," at bounding box center [301, 187] width 211 height 49
click at [312, 227] on button at bounding box center [309, 222] width 14 height 13
drag, startPoint x: 312, startPoint y: 227, endPoint x: 310, endPoint y: 197, distance: 30.0
click at [312, 225] on button at bounding box center [309, 222] width 14 height 13
click at [310, 194] on div "Kumaya," at bounding box center [301, 187] width 211 height 49
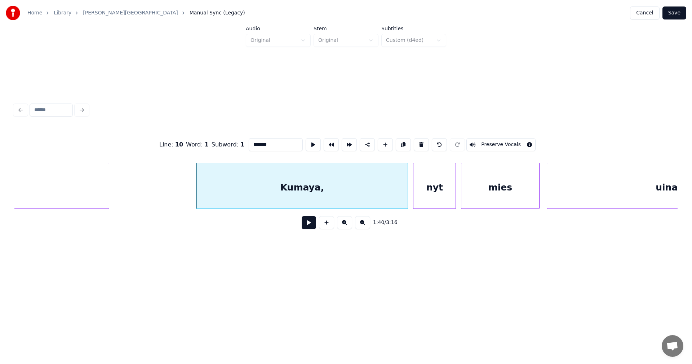
click at [260, 143] on input "*******" at bounding box center [276, 144] width 54 height 13
click at [278, 143] on input "********" at bounding box center [276, 144] width 54 height 13
click at [436, 194] on div at bounding box center [437, 185] width 2 height 45
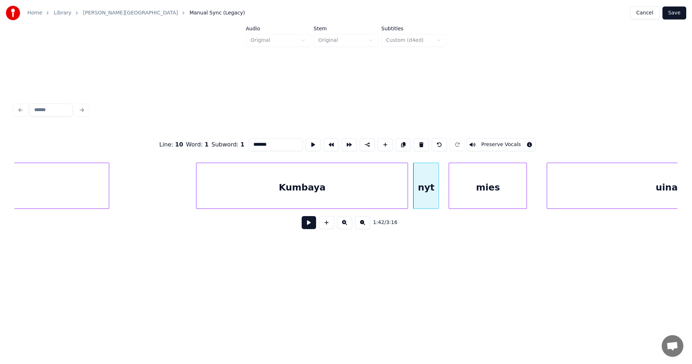
click at [463, 197] on div "mies" at bounding box center [487, 187] width 77 height 49
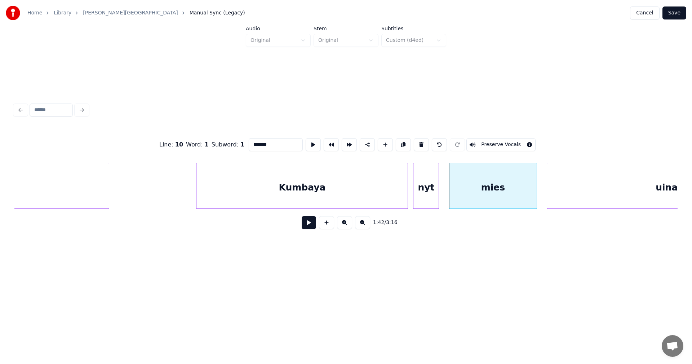
click at [535, 196] on div at bounding box center [535, 185] width 2 height 45
type input "*******"
click at [311, 227] on button at bounding box center [309, 222] width 14 height 13
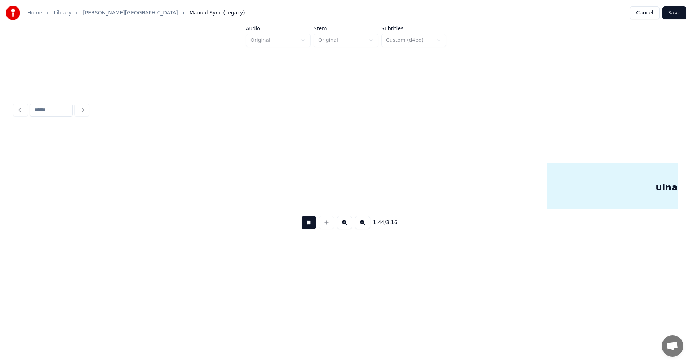
scroll to position [0, 13205]
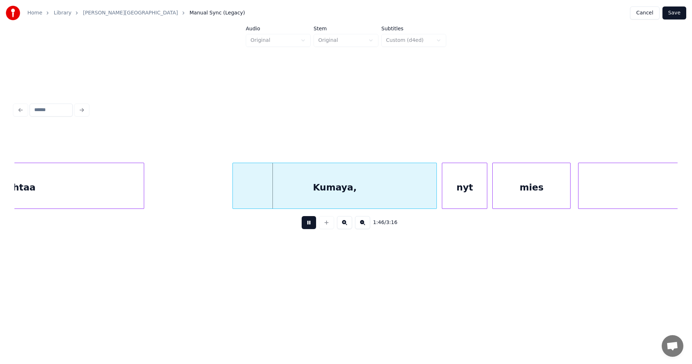
click at [314, 226] on button at bounding box center [309, 222] width 14 height 13
click at [314, 195] on div "Kumaya," at bounding box center [327, 187] width 204 height 49
click at [306, 228] on button at bounding box center [309, 222] width 14 height 13
click at [307, 227] on button at bounding box center [309, 222] width 14 height 13
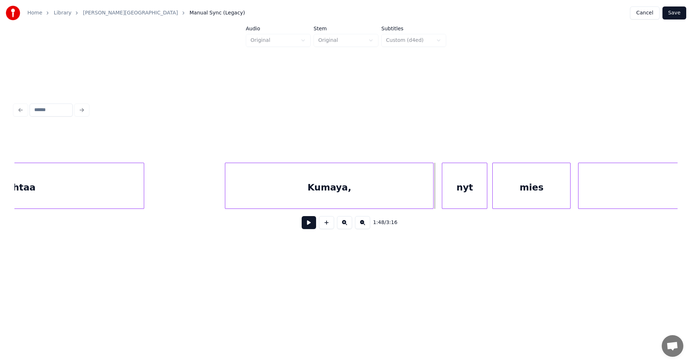
click at [431, 195] on div at bounding box center [432, 185] width 2 height 45
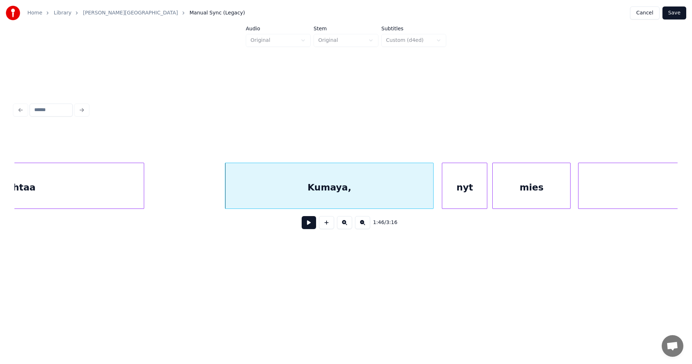
click at [385, 192] on div "Kumaya," at bounding box center [329, 187] width 208 height 49
click at [360, 190] on div "Kumaya," at bounding box center [328, 187] width 208 height 49
click at [282, 143] on input "*******" at bounding box center [276, 144] width 54 height 13
click at [259, 143] on input "******" at bounding box center [276, 144] width 54 height 13
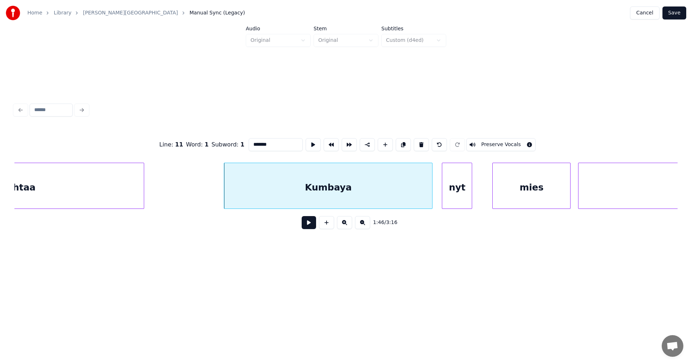
click at [471, 200] on div at bounding box center [471, 185] width 2 height 45
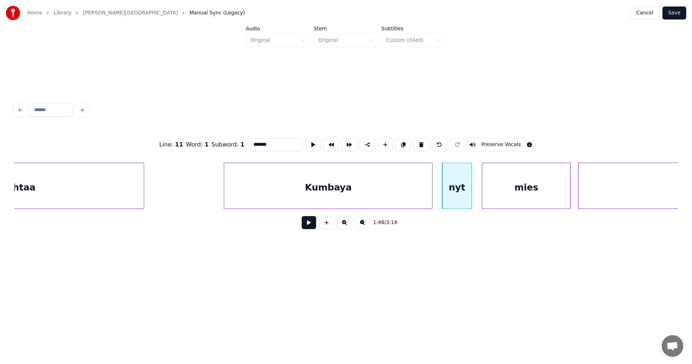
click at [484, 200] on div at bounding box center [483, 185] width 2 height 45
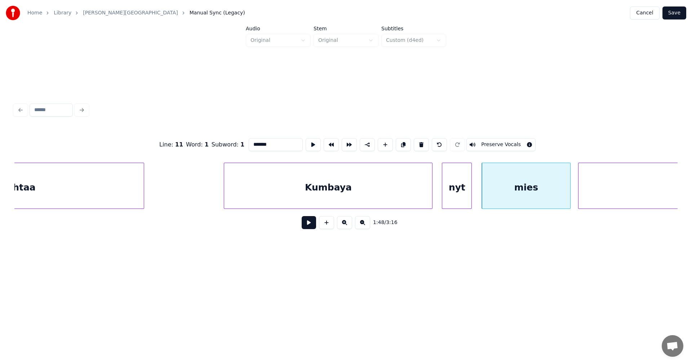
click at [461, 201] on div "nyt" at bounding box center [456, 187] width 29 height 49
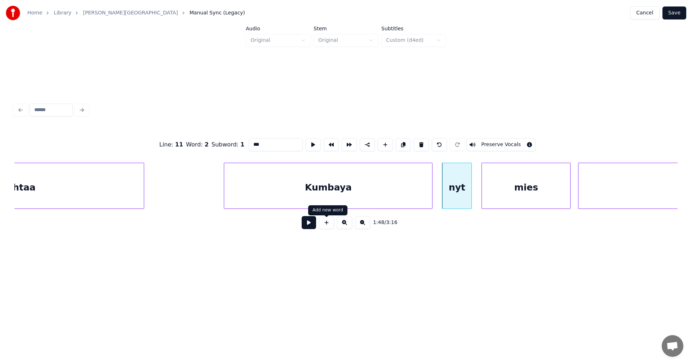
type input "***"
click at [308, 226] on button at bounding box center [309, 222] width 14 height 13
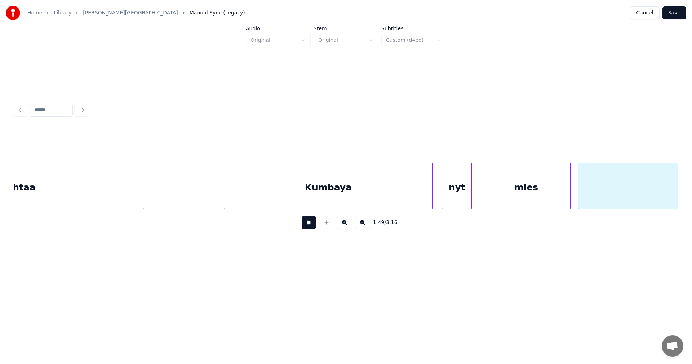
scroll to position [0, 13869]
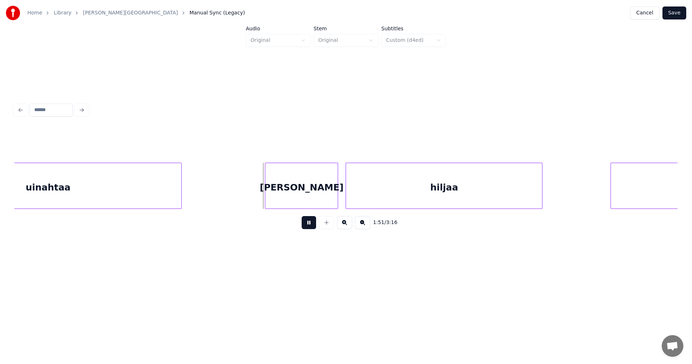
drag, startPoint x: 311, startPoint y: 224, endPoint x: 303, endPoint y: 207, distance: 19.2
click at [311, 223] on button at bounding box center [309, 222] width 14 height 13
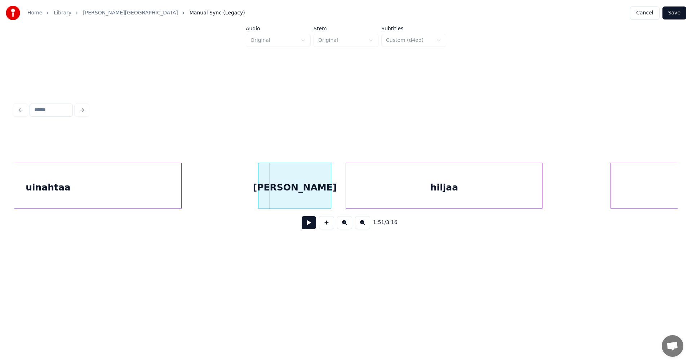
click at [298, 198] on div "Hän" at bounding box center [294, 187] width 72 height 49
click at [361, 201] on div "hiljaa" at bounding box center [444, 187] width 196 height 49
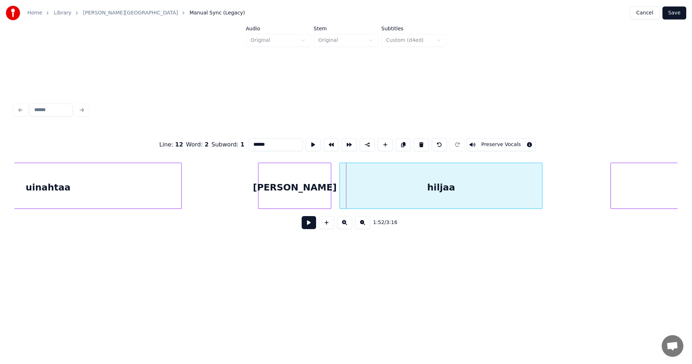
click at [341, 198] on div at bounding box center [341, 185] width 2 height 45
click at [322, 201] on div "Hän" at bounding box center [294, 187] width 72 height 49
type input "***"
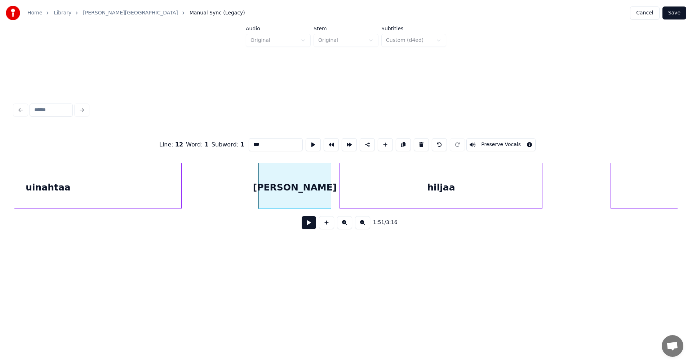
click at [312, 223] on button at bounding box center [309, 222] width 14 height 13
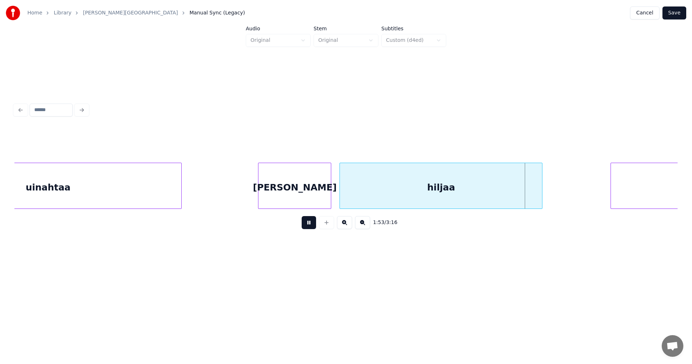
click at [312, 223] on button at bounding box center [309, 222] width 14 height 13
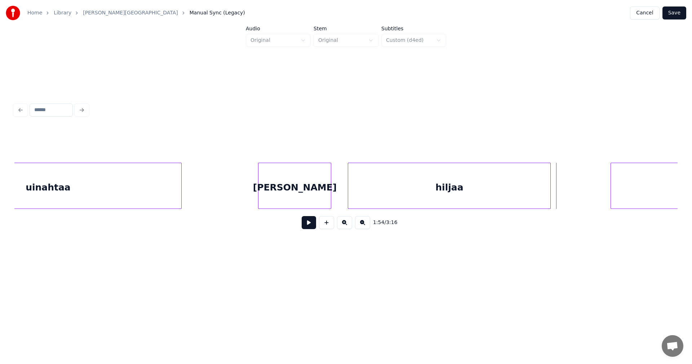
click at [548, 197] on div "hiljaa" at bounding box center [449, 187] width 202 height 49
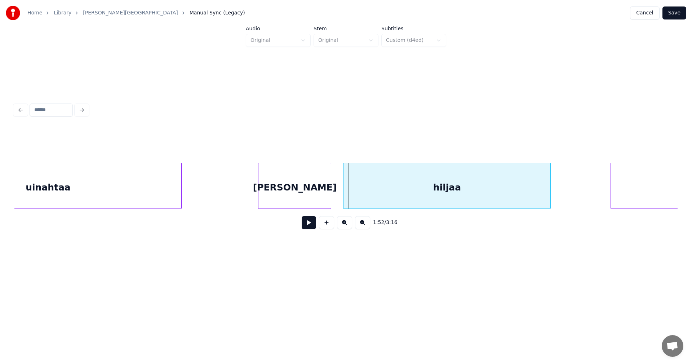
click at [344, 192] on div at bounding box center [344, 185] width 2 height 45
click at [309, 226] on button at bounding box center [309, 222] width 14 height 13
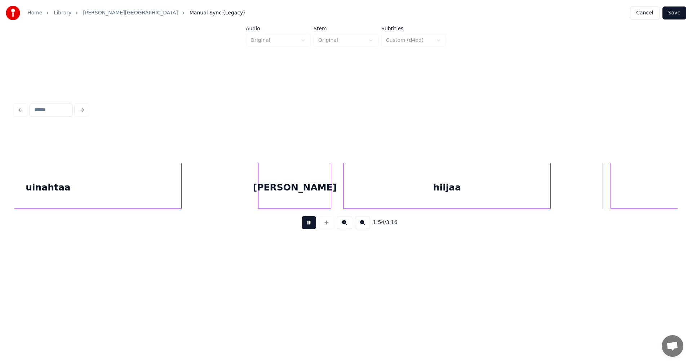
click at [309, 226] on button at bounding box center [309, 222] width 14 height 13
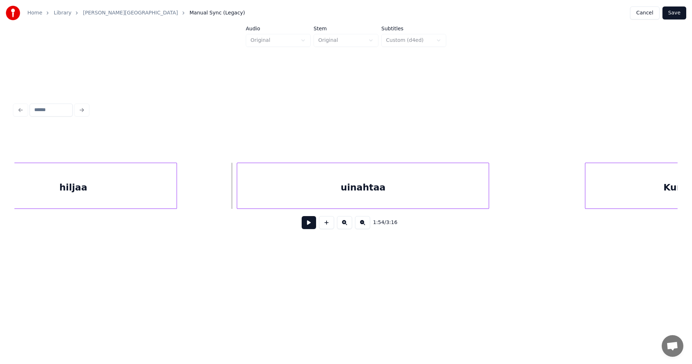
scroll to position [0, 14244]
click at [355, 199] on div "uinahtaa" at bounding box center [357, 187] width 252 height 49
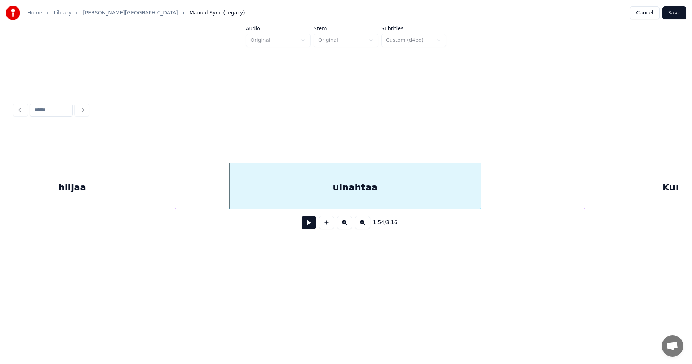
click at [311, 225] on button at bounding box center [309, 222] width 14 height 13
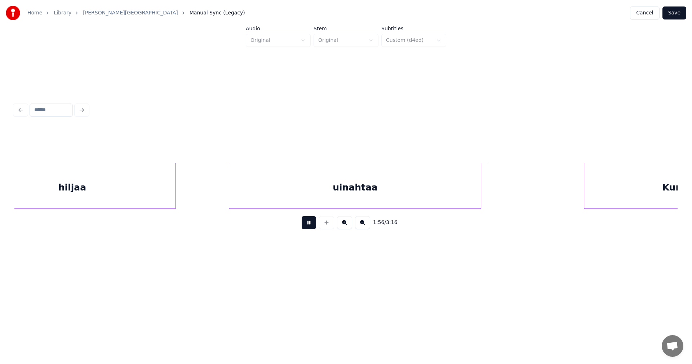
click at [312, 223] on button at bounding box center [309, 222] width 14 height 13
click at [494, 200] on div at bounding box center [495, 185] width 2 height 45
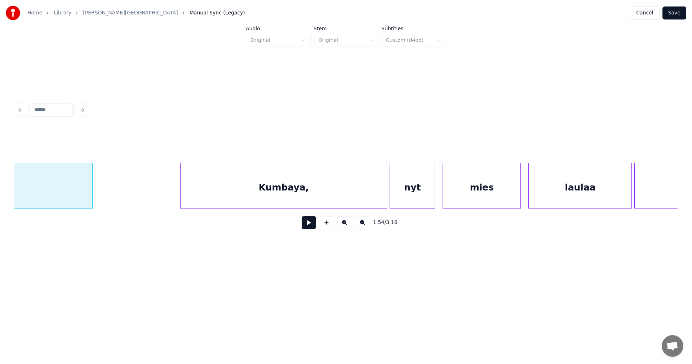
scroll to position [0, 14662]
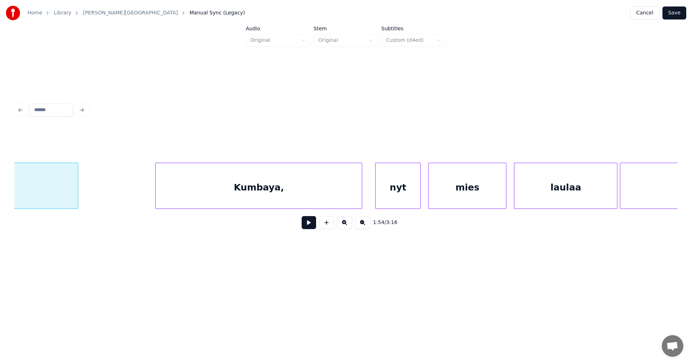
click at [273, 199] on div "Kumbaya," at bounding box center [259, 187] width 206 height 49
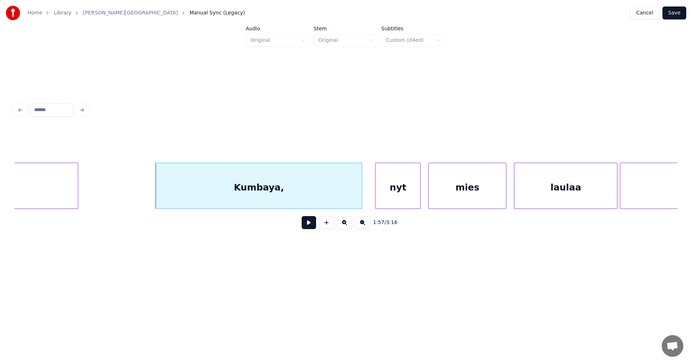
click at [315, 225] on button at bounding box center [309, 222] width 14 height 13
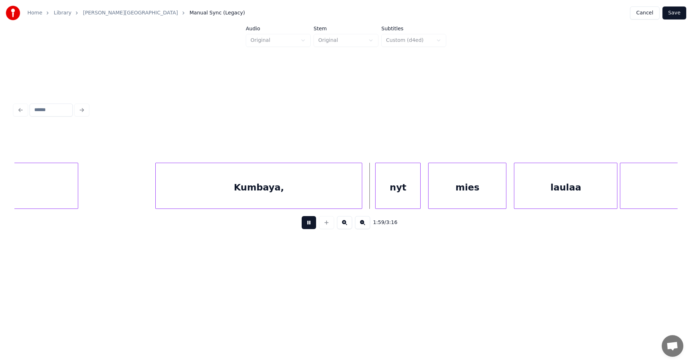
drag, startPoint x: 312, startPoint y: 224, endPoint x: 310, endPoint y: 193, distance: 31.1
click at [311, 219] on button at bounding box center [309, 222] width 14 height 13
click at [310, 193] on div "Kumbaya," at bounding box center [259, 187] width 206 height 49
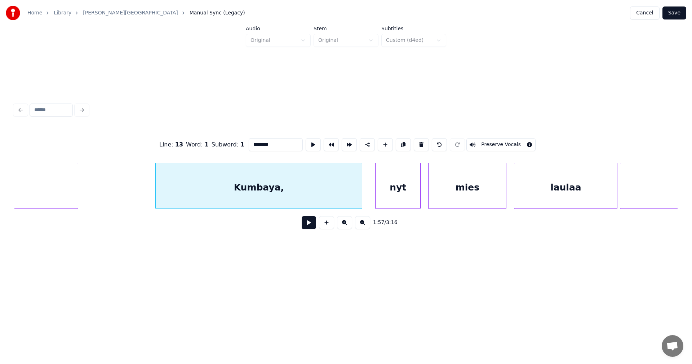
click at [281, 147] on input "********" at bounding box center [276, 144] width 54 height 13
click at [405, 194] on div "nyt" at bounding box center [398, 187] width 45 height 49
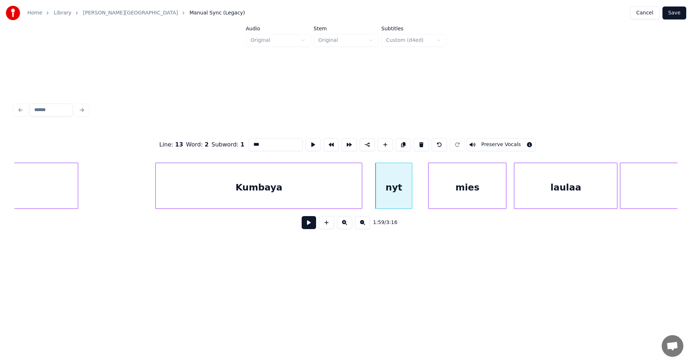
click at [410, 196] on div at bounding box center [411, 185] width 2 height 45
click at [372, 195] on div at bounding box center [372, 185] width 2 height 45
click at [431, 197] on div "mies" at bounding box center [453, 187] width 77 height 49
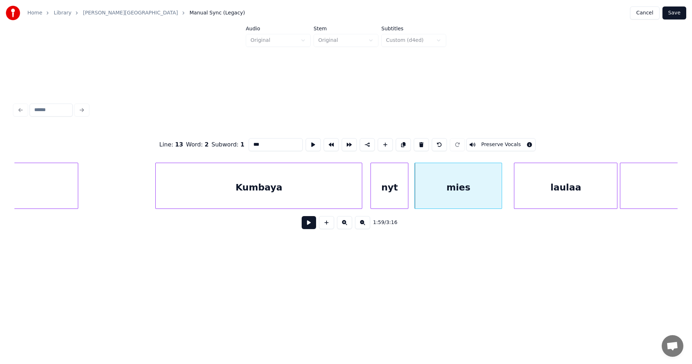
click at [501, 194] on div at bounding box center [501, 185] width 2 height 45
click at [291, 203] on div "Kumbaya" at bounding box center [259, 187] width 206 height 49
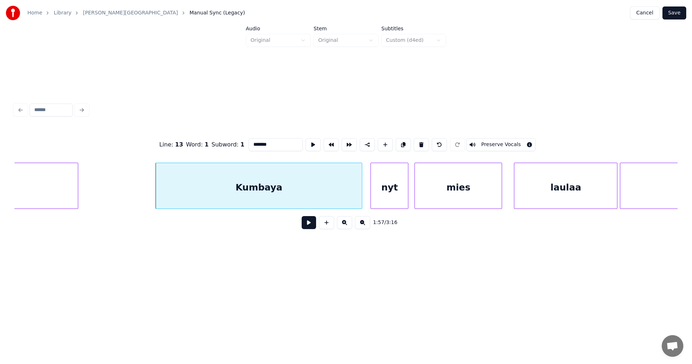
type input "*******"
click at [312, 224] on button at bounding box center [309, 222] width 14 height 13
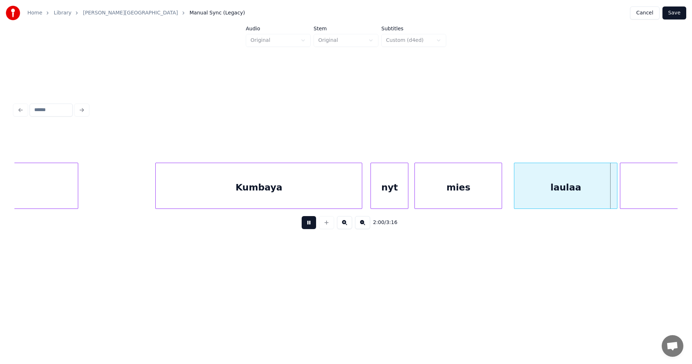
click at [312, 225] on button at bounding box center [309, 222] width 14 height 13
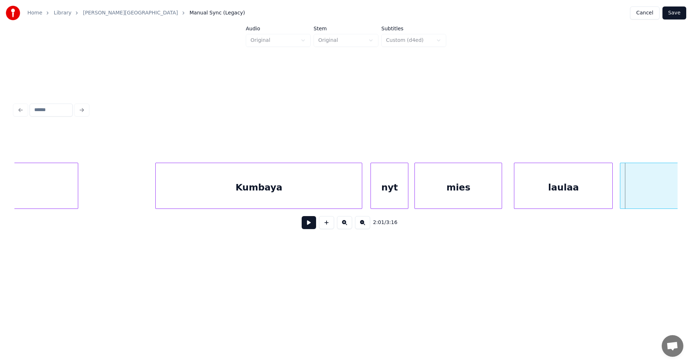
click at [610, 197] on div at bounding box center [611, 185] width 2 height 45
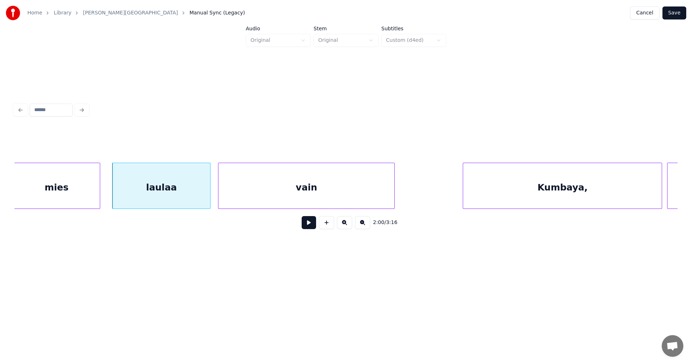
scroll to position [0, 15066]
click at [285, 195] on div "vain" at bounding box center [305, 187] width 176 height 49
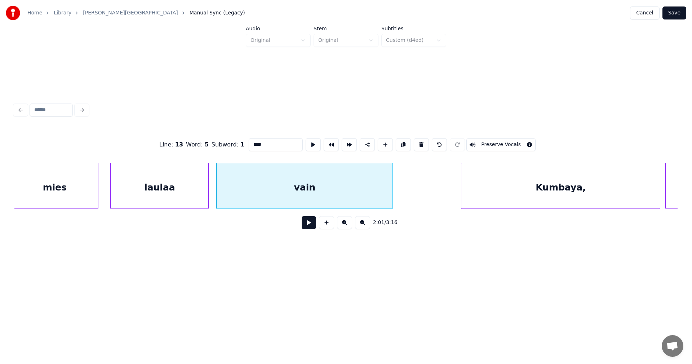
click at [303, 225] on button at bounding box center [309, 222] width 14 height 13
drag, startPoint x: 304, startPoint y: 225, endPoint x: 294, endPoint y: 223, distance: 10.6
click at [294, 223] on div "2:02 / 3:16" at bounding box center [346, 222] width 652 height 16
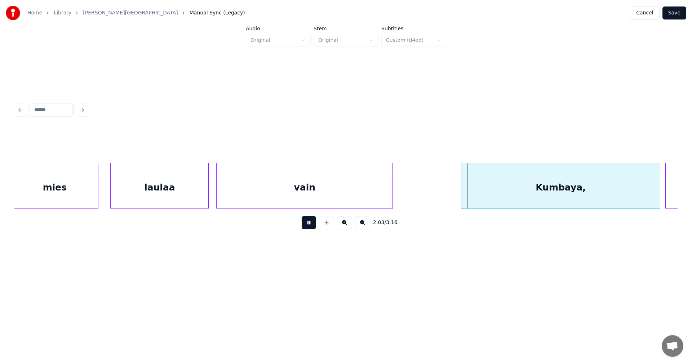
drag, startPoint x: 304, startPoint y: 227, endPoint x: 296, endPoint y: 225, distance: 8.7
click at [302, 227] on button at bounding box center [309, 222] width 14 height 13
click at [204, 197] on div at bounding box center [205, 185] width 2 height 45
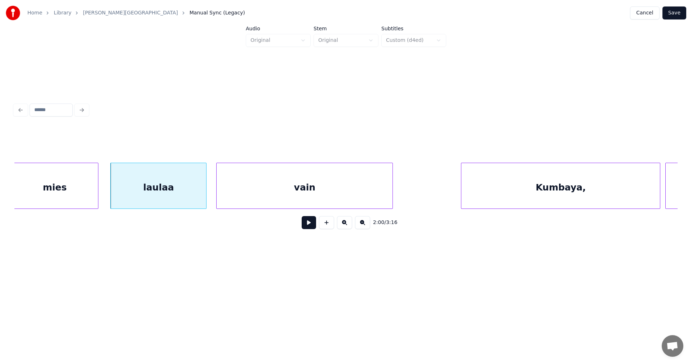
click at [193, 196] on div "laulaa" at bounding box center [159, 187] width 96 height 49
click at [305, 225] on button at bounding box center [309, 222] width 14 height 13
click at [306, 225] on button at bounding box center [309, 222] width 14 height 13
click at [214, 192] on div at bounding box center [214, 185] width 2 height 45
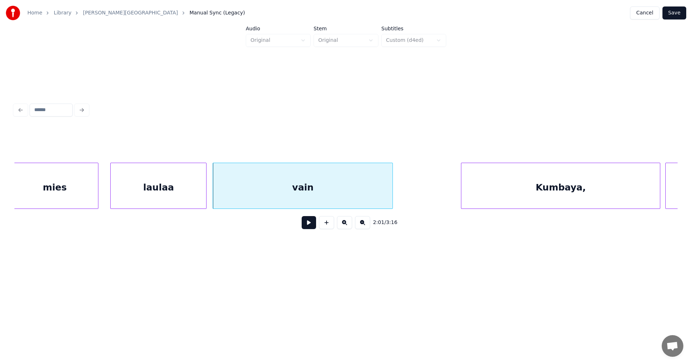
click at [316, 226] on div "2:01 / 3:16" at bounding box center [346, 222] width 652 height 16
click at [313, 227] on button at bounding box center [309, 222] width 14 height 13
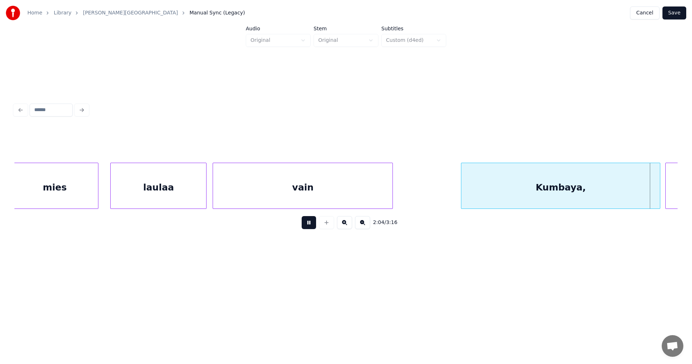
click at [312, 226] on button at bounding box center [309, 222] width 14 height 13
click at [483, 190] on div "Kumbaya," at bounding box center [560, 187] width 199 height 49
click at [276, 143] on input "********" at bounding box center [276, 144] width 54 height 13
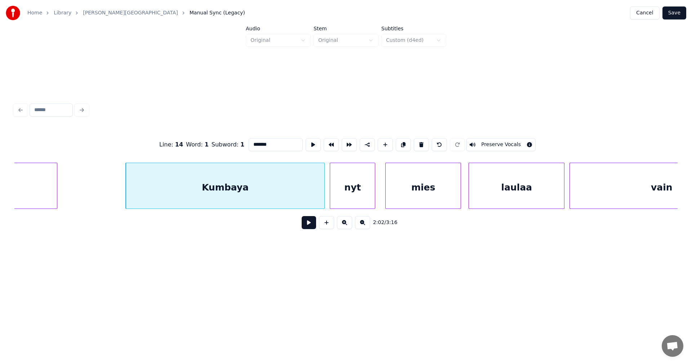
scroll to position [0, 15484]
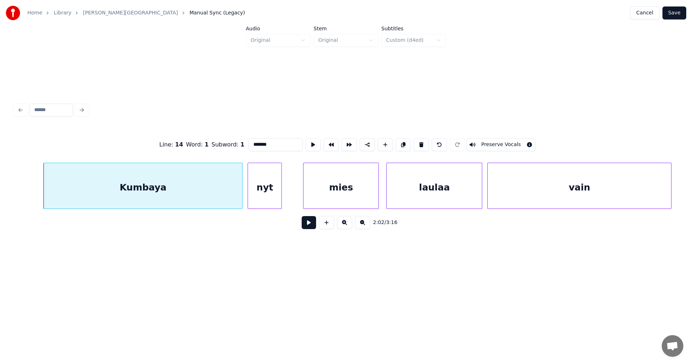
click at [281, 195] on div at bounding box center [280, 185] width 2 height 45
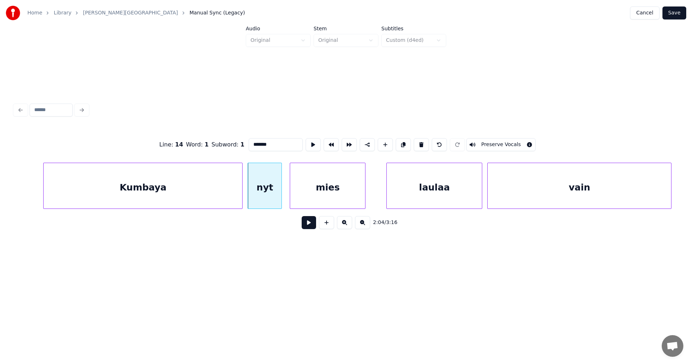
click at [301, 197] on div "mies" at bounding box center [327, 187] width 75 height 49
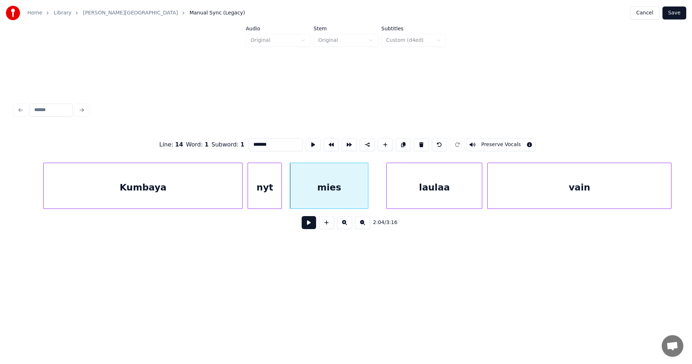
click at [368, 195] on div at bounding box center [367, 185] width 2 height 45
click at [387, 195] on div "laulaa" at bounding box center [430, 187] width 95 height 49
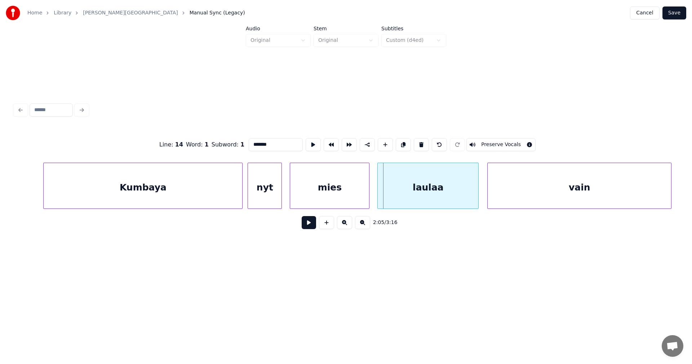
click at [378, 193] on div at bounding box center [379, 185] width 2 height 45
click at [352, 197] on div "mies" at bounding box center [329, 187] width 79 height 49
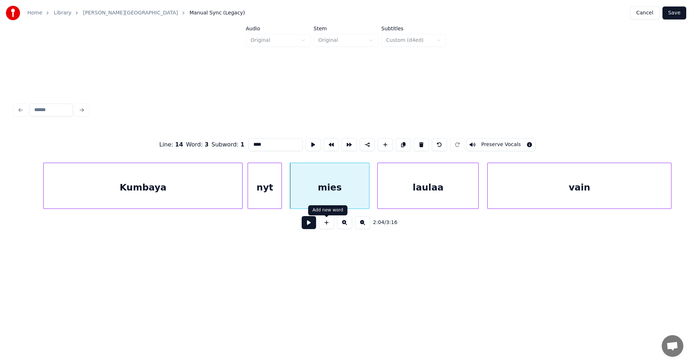
type input "****"
click at [310, 229] on button at bounding box center [309, 222] width 14 height 13
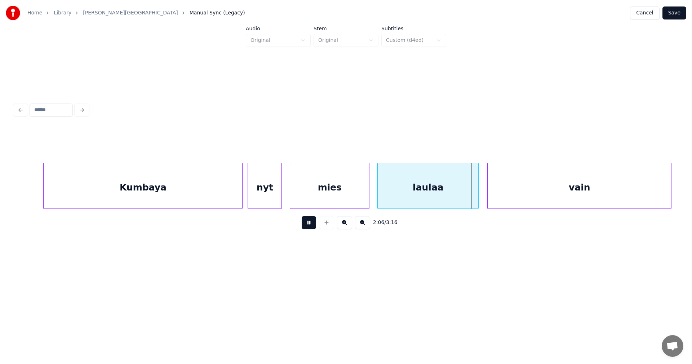
drag, startPoint x: 310, startPoint y: 230, endPoint x: 354, endPoint y: 216, distance: 46.5
click at [312, 228] on button at bounding box center [309, 222] width 14 height 13
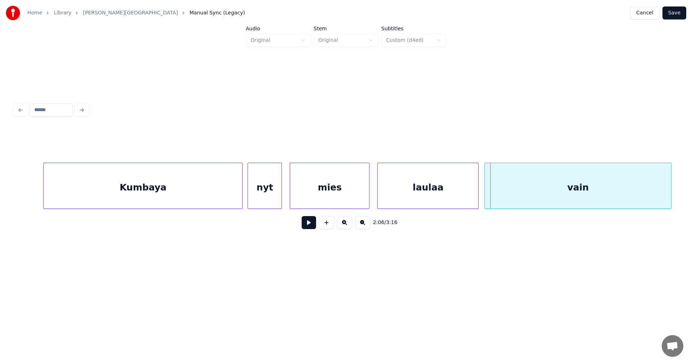
click at [485, 194] on div at bounding box center [486, 185] width 2 height 45
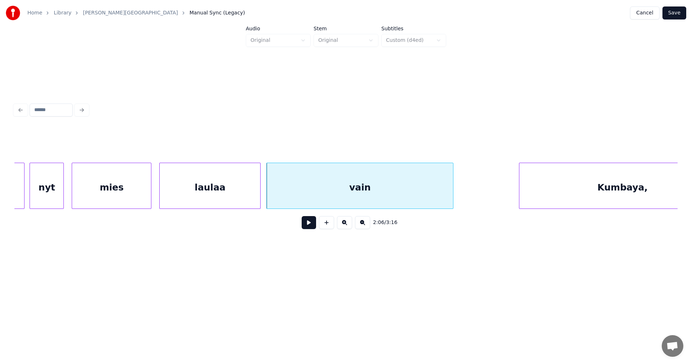
scroll to position [0, 15714]
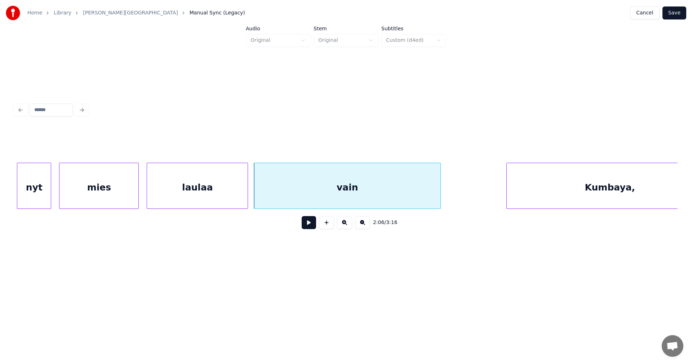
click at [332, 205] on div "vain" at bounding box center [347, 187] width 186 height 49
click at [312, 224] on button at bounding box center [309, 222] width 14 height 13
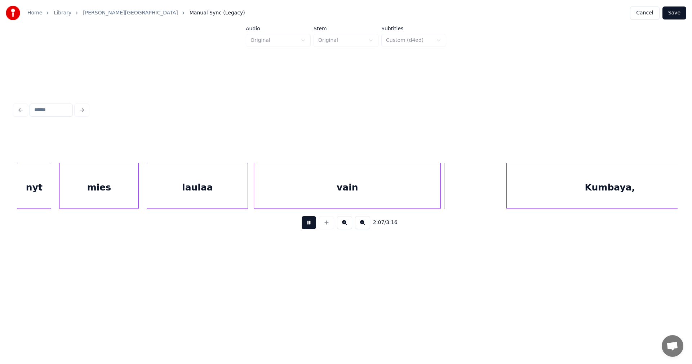
click at [312, 224] on button at bounding box center [309, 222] width 14 height 13
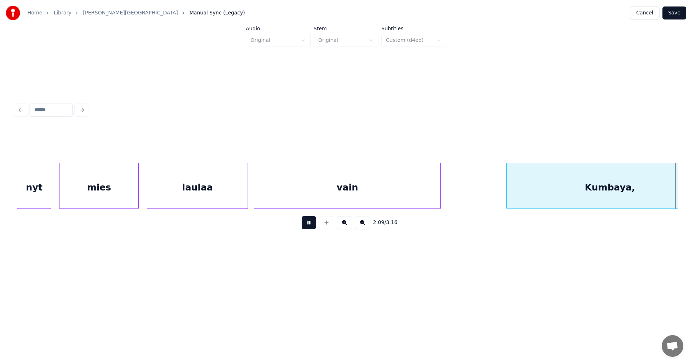
scroll to position [0, 16378]
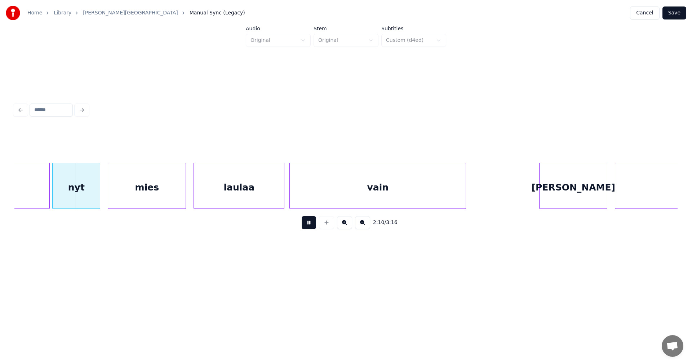
drag, startPoint x: 312, startPoint y: 224, endPoint x: 160, endPoint y: 222, distance: 152.5
click at [311, 224] on button at bounding box center [309, 222] width 14 height 13
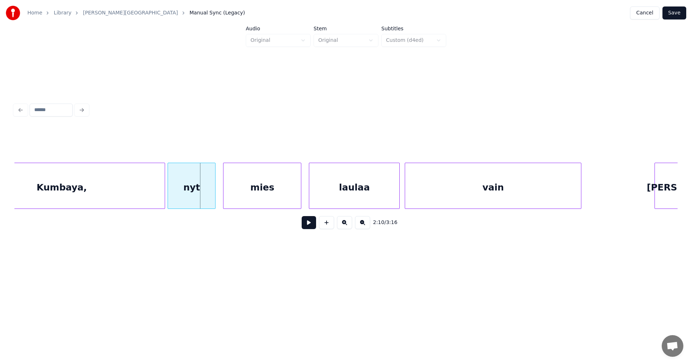
click at [87, 184] on div "Kumbaya," at bounding box center [62, 187] width 206 height 49
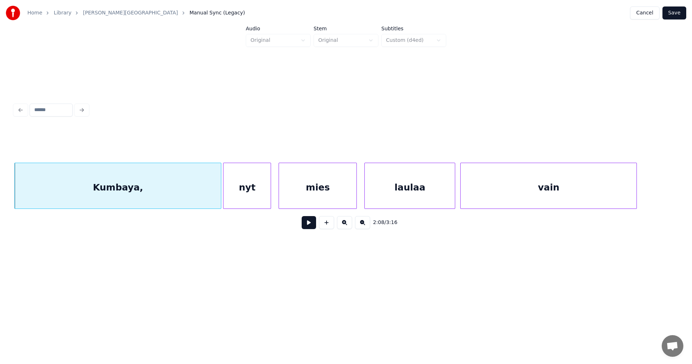
click at [170, 184] on div "Kumbaya," at bounding box center [118, 187] width 206 height 49
click at [280, 142] on input "********" at bounding box center [276, 144] width 54 height 13
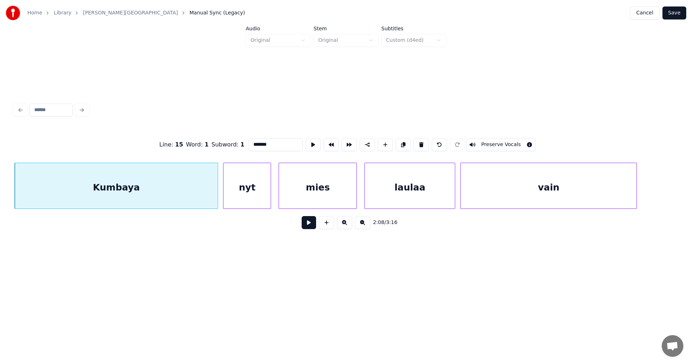
click at [216, 190] on div at bounding box center [217, 185] width 2 height 45
click at [254, 191] on div at bounding box center [253, 185] width 2 height 45
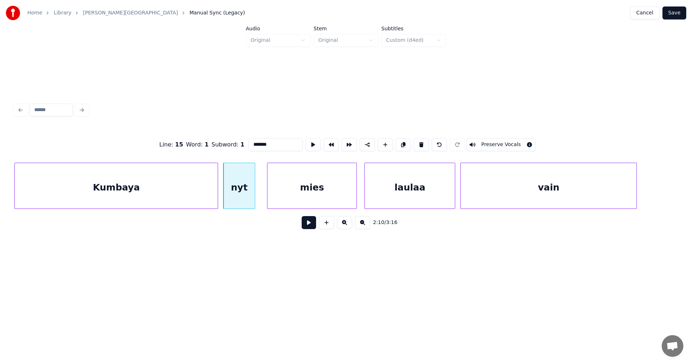
click at [267, 189] on div at bounding box center [268, 185] width 2 height 45
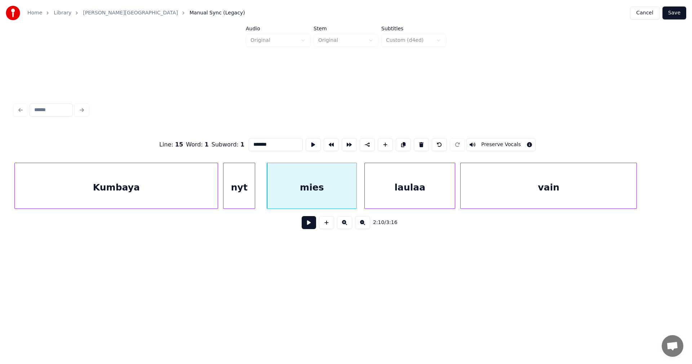
click at [196, 190] on div "Kumbaya" at bounding box center [116, 187] width 203 height 49
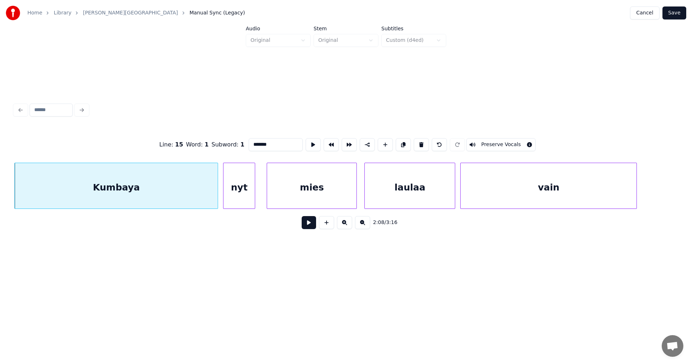
type input "*******"
click at [308, 223] on button at bounding box center [309, 222] width 14 height 13
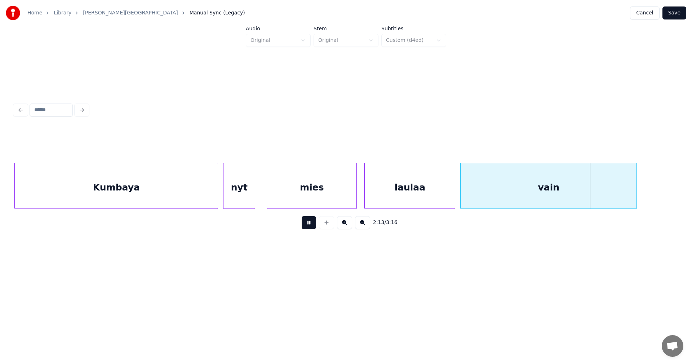
click at [311, 228] on button at bounding box center [309, 222] width 14 height 13
click at [453, 197] on div at bounding box center [454, 185] width 2 height 45
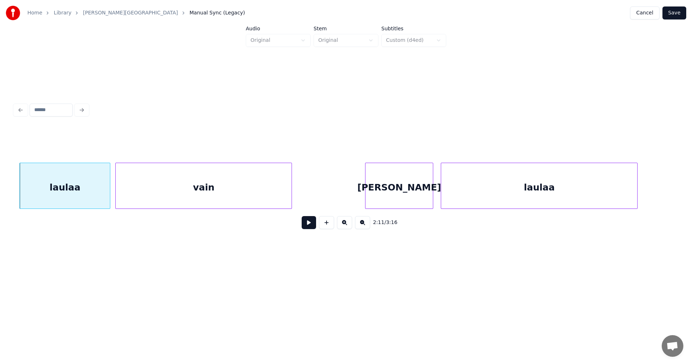
scroll to position [0, 16620]
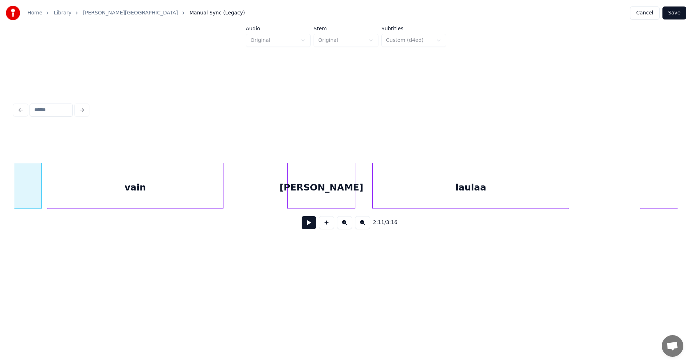
click at [309, 196] on div "Hän" at bounding box center [321, 187] width 67 height 49
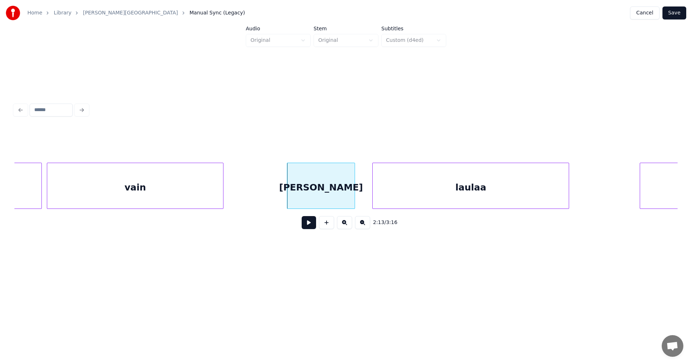
click at [311, 227] on button at bounding box center [309, 222] width 14 height 13
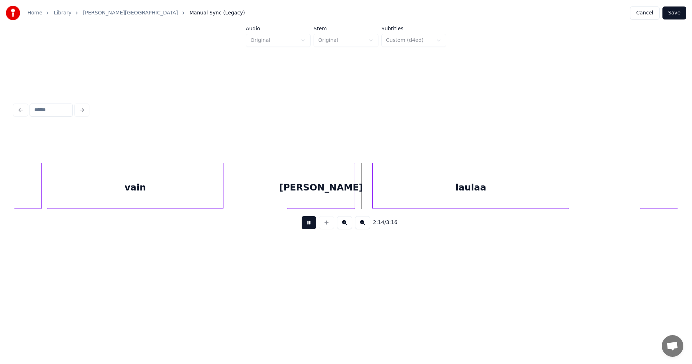
click at [311, 226] on button at bounding box center [309, 222] width 14 height 13
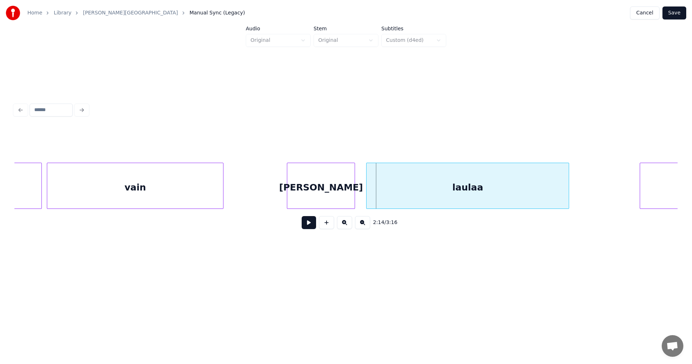
click at [367, 193] on div at bounding box center [368, 185] width 2 height 45
click at [342, 197] on div "Hän" at bounding box center [320, 187] width 67 height 49
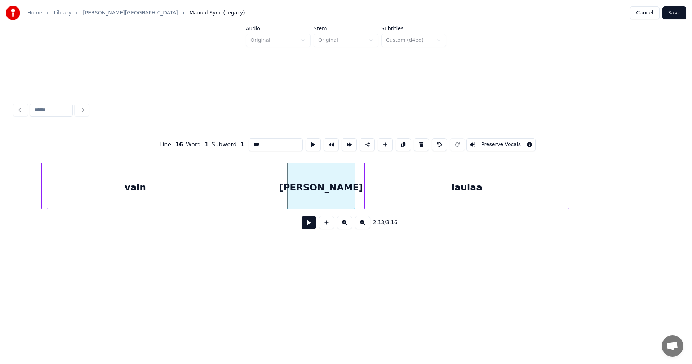
click at [309, 228] on button at bounding box center [309, 222] width 14 height 13
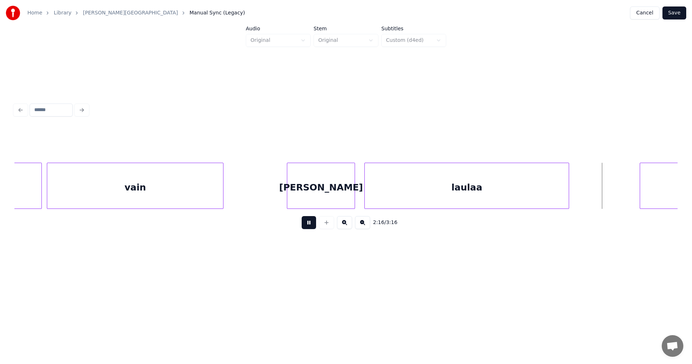
click at [309, 228] on button at bounding box center [309, 222] width 14 height 13
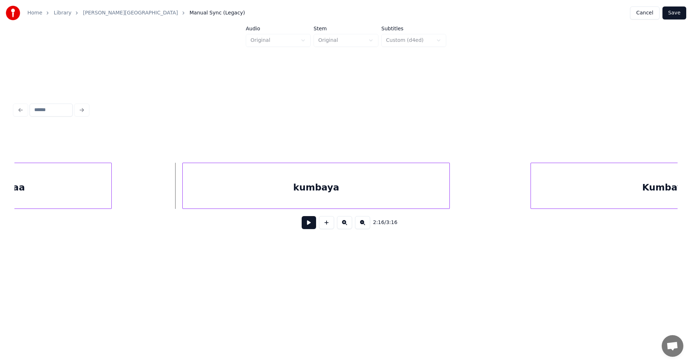
scroll to position [0, 17082]
click at [174, 190] on div at bounding box center [174, 185] width 2 height 45
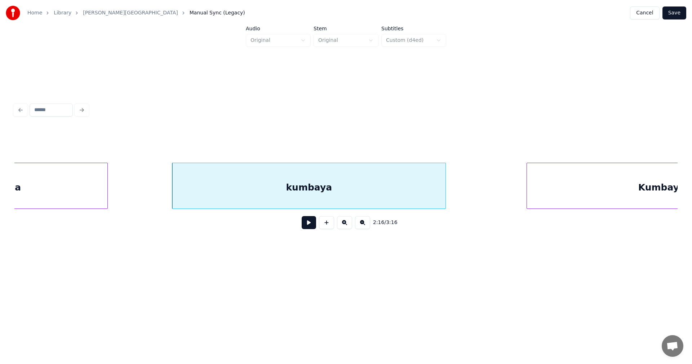
click at [306, 229] on button at bounding box center [309, 222] width 14 height 13
click at [307, 228] on button at bounding box center [309, 222] width 14 height 13
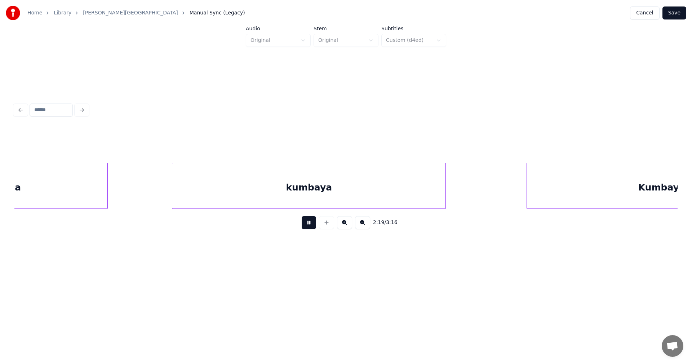
click at [307, 228] on button at bounding box center [309, 222] width 14 height 13
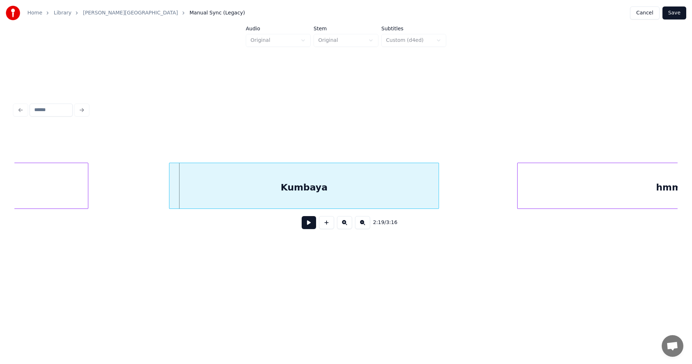
scroll to position [0, 17442]
click at [354, 193] on div "Kumbaya" at bounding box center [296, 187] width 269 height 49
click at [305, 224] on button at bounding box center [309, 222] width 14 height 13
click at [306, 224] on button at bounding box center [309, 222] width 14 height 13
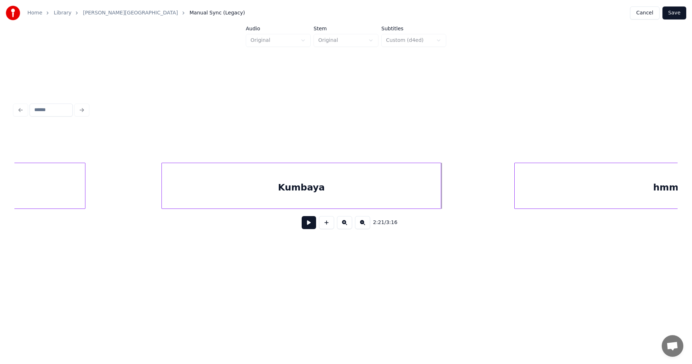
click at [441, 200] on div at bounding box center [440, 185] width 2 height 45
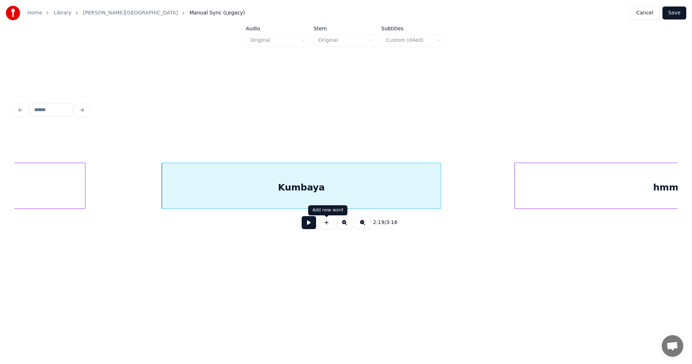
click at [313, 226] on button at bounding box center [309, 222] width 14 height 13
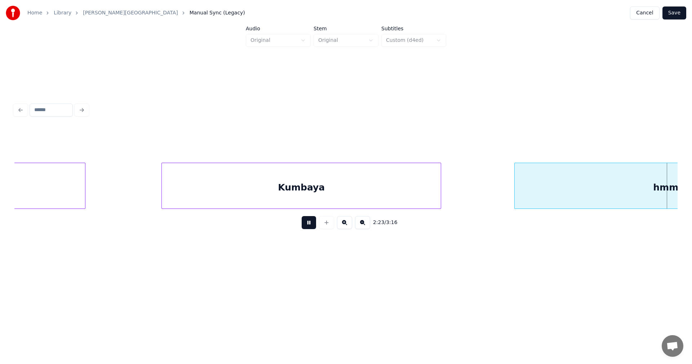
scroll to position [0, 18106]
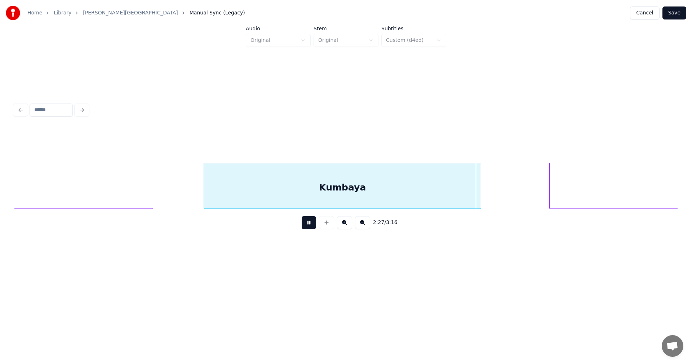
drag, startPoint x: 313, startPoint y: 226, endPoint x: 337, endPoint y: 226, distance: 23.8
click at [316, 226] on button at bounding box center [309, 222] width 14 height 13
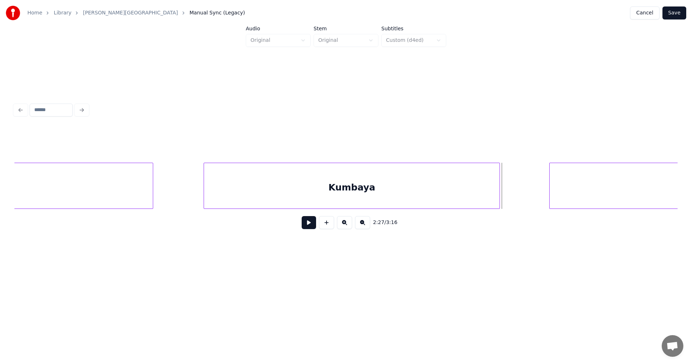
click at [499, 200] on div at bounding box center [498, 185] width 2 height 45
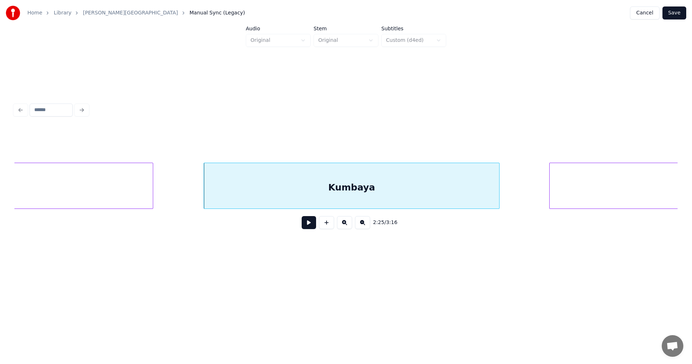
click at [312, 224] on button at bounding box center [309, 222] width 14 height 13
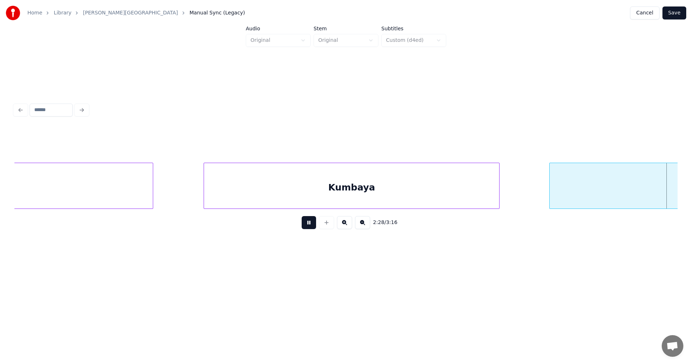
scroll to position [0, 18771]
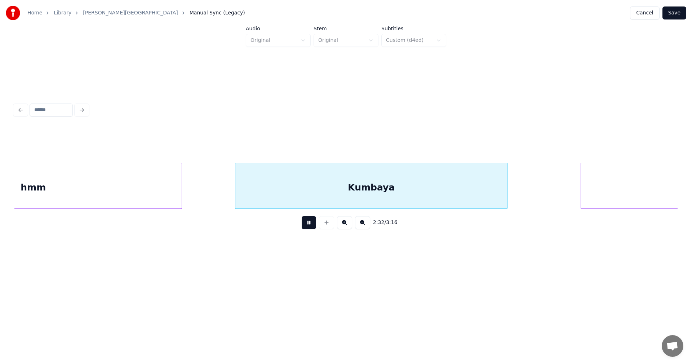
click at [312, 224] on button at bounding box center [309, 222] width 14 height 13
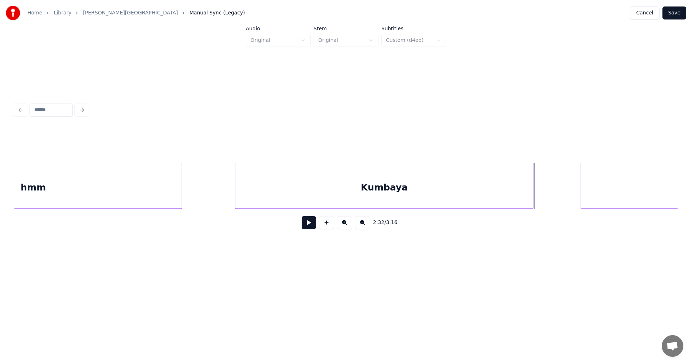
click at [533, 198] on div at bounding box center [532, 185] width 2 height 45
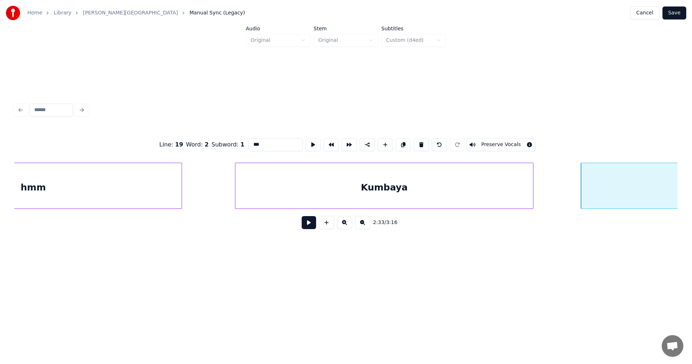
click at [308, 227] on button at bounding box center [309, 222] width 14 height 13
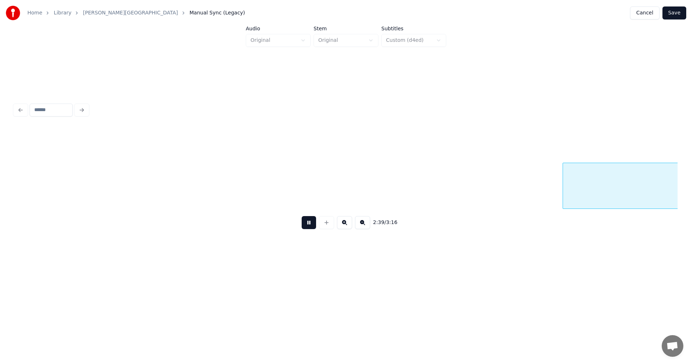
scroll to position [0, 20098]
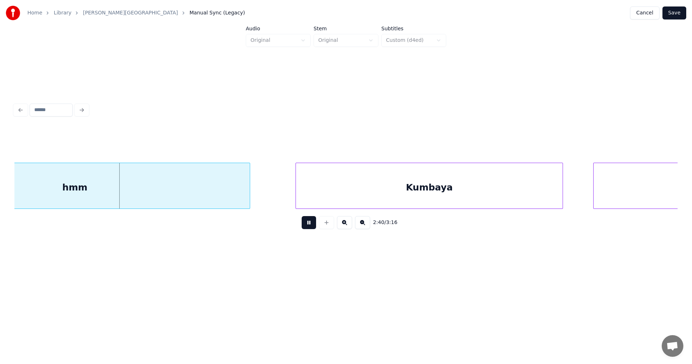
click at [308, 227] on button at bounding box center [309, 222] width 14 height 13
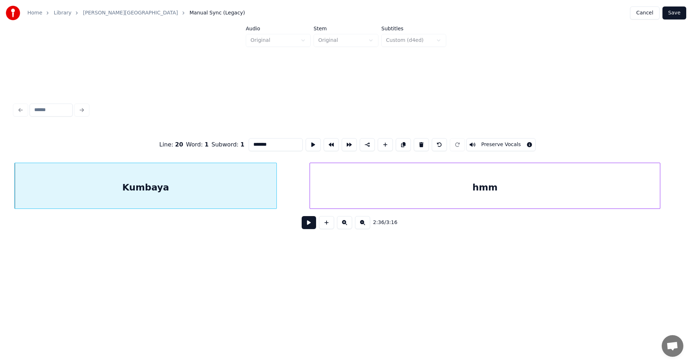
click at [310, 226] on button at bounding box center [309, 222] width 14 height 13
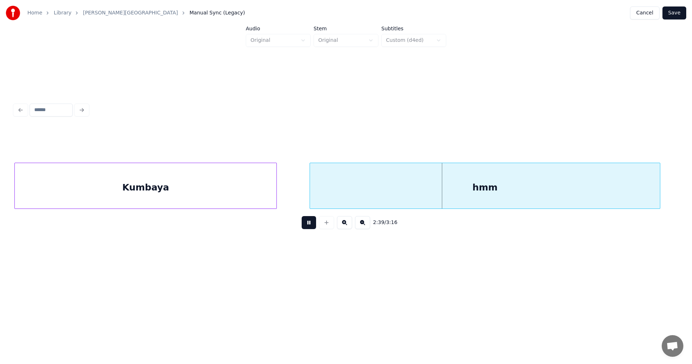
click at [310, 224] on button at bounding box center [309, 222] width 14 height 13
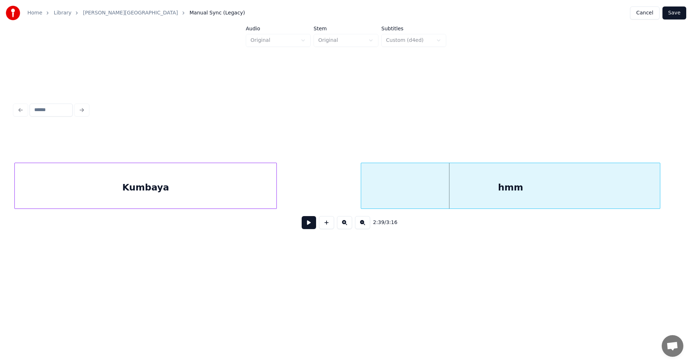
click at [361, 192] on div at bounding box center [362, 185] width 2 height 45
click at [259, 191] on div "Kumbaya" at bounding box center [146, 187] width 262 height 49
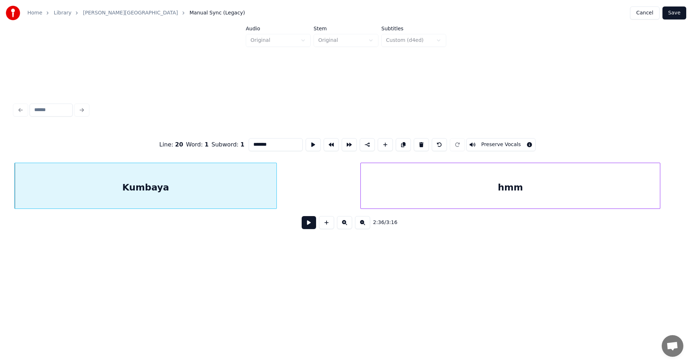
click at [307, 224] on button at bounding box center [309, 222] width 14 height 13
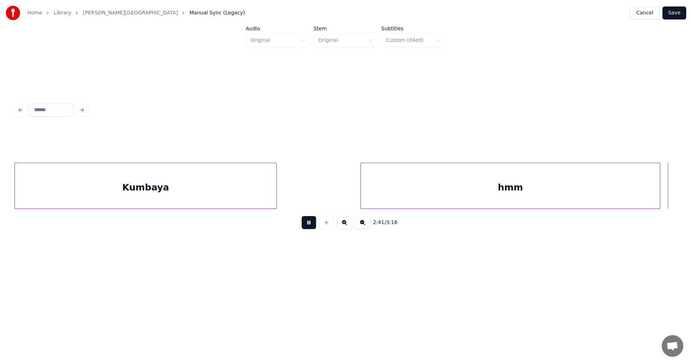
scroll to position [0, 20351]
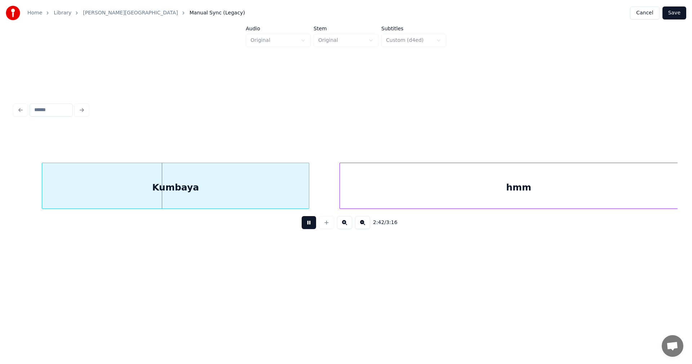
drag, startPoint x: 307, startPoint y: 224, endPoint x: 299, endPoint y: 215, distance: 12.8
click at [307, 224] on button at bounding box center [309, 222] width 14 height 13
click at [268, 189] on div "Kumbaya" at bounding box center [172, 187] width 267 height 49
click at [312, 225] on button at bounding box center [309, 222] width 14 height 13
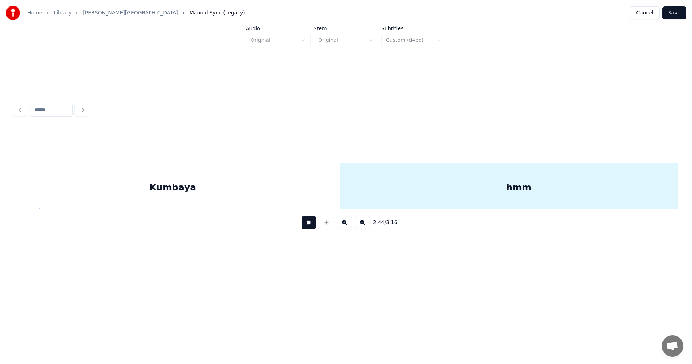
click at [326, 221] on body "Home Library Kumbaya • Mariska Manual Sync (Legacy) Cancel Save Audio Original …" at bounding box center [346, 138] width 692 height 276
click at [315, 227] on div "2:45 / 3:16" at bounding box center [346, 222] width 652 height 16
click at [306, 225] on button at bounding box center [309, 222] width 14 height 13
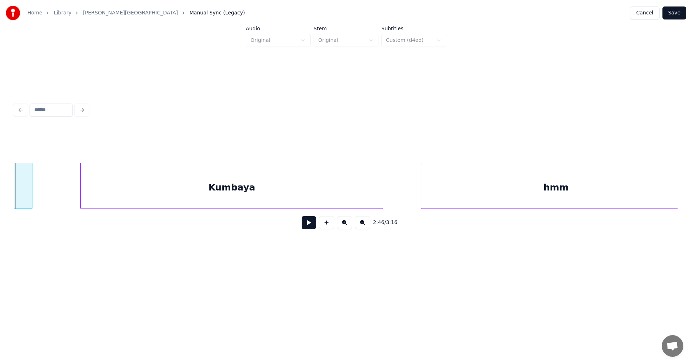
click at [239, 206] on div "hmm Kumbaya hmm" at bounding box center [345, 186] width 663 height 46
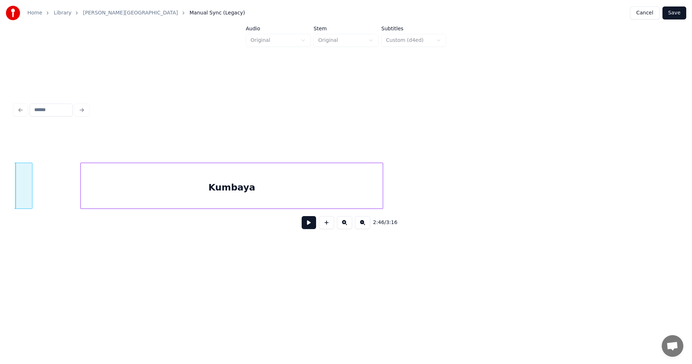
scroll to position [0, 20437]
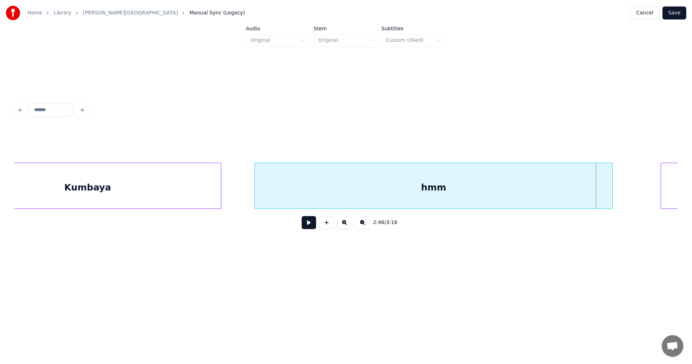
drag, startPoint x: 254, startPoint y: 190, endPoint x: 297, endPoint y: 189, distance: 42.5
click at [308, 191] on div at bounding box center [307, 185] width 2 height 45
click at [311, 225] on button at bounding box center [309, 222] width 14 height 13
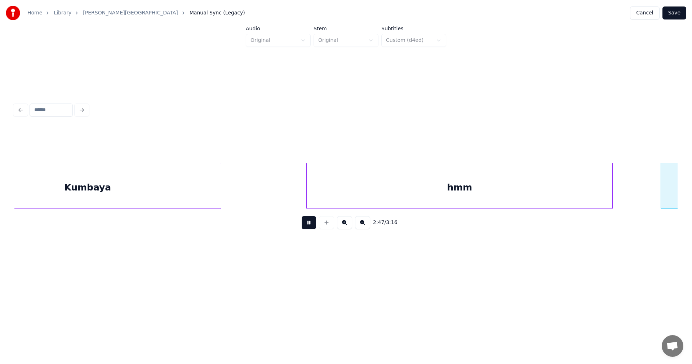
scroll to position [0, 21102]
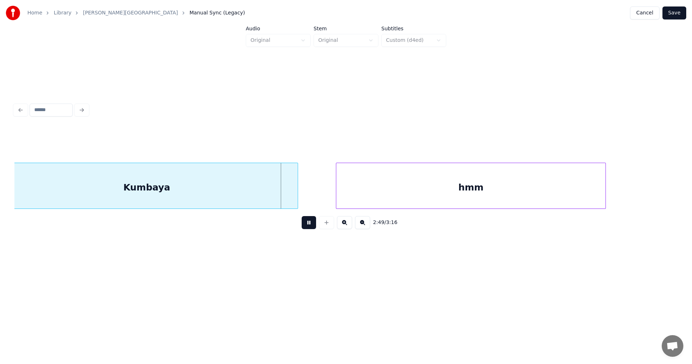
drag, startPoint x: 311, startPoint y: 225, endPoint x: 306, endPoint y: 213, distance: 12.3
click at [309, 221] on button at bounding box center [309, 222] width 14 height 13
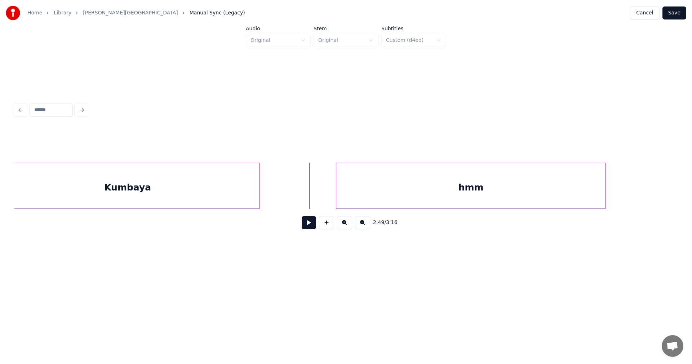
click at [259, 198] on div at bounding box center [258, 185] width 2 height 45
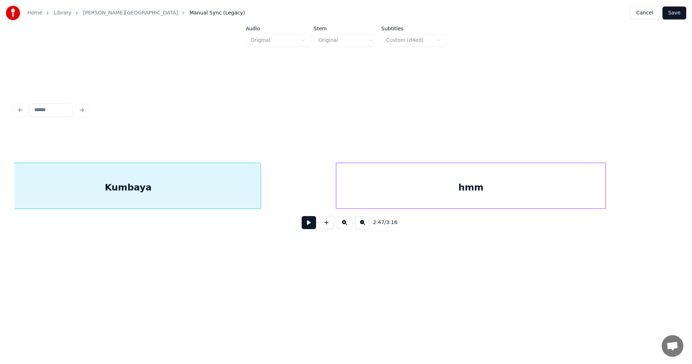
scroll to position [0, 21083]
click at [312, 226] on button at bounding box center [309, 222] width 14 height 13
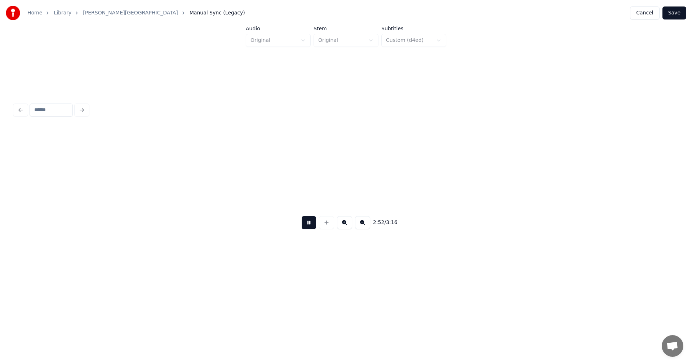
scroll to position [0, 21747]
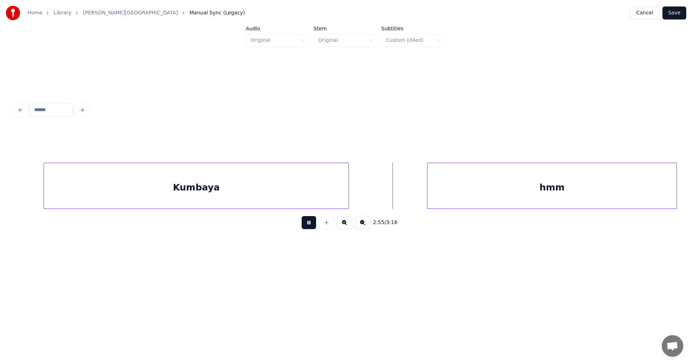
click at [310, 225] on button at bounding box center [309, 222] width 14 height 13
click at [387, 196] on div at bounding box center [387, 185] width 2 height 45
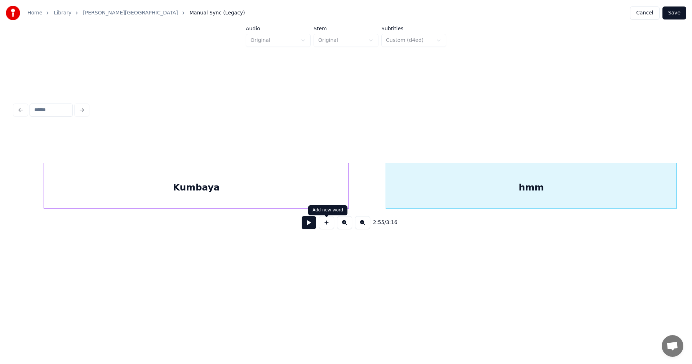
click at [311, 226] on button at bounding box center [309, 222] width 14 height 13
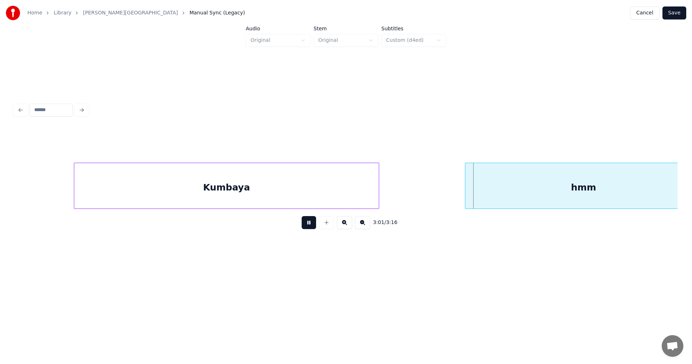
click at [311, 226] on button at bounding box center [309, 222] width 14 height 13
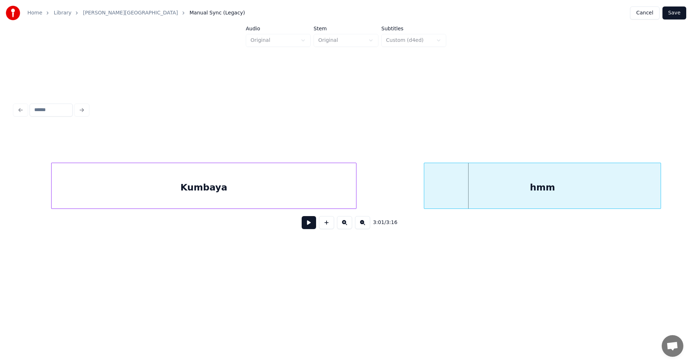
click at [461, 203] on div "hmm" at bounding box center [542, 187] width 236 height 49
click at [312, 227] on button at bounding box center [309, 222] width 14 height 13
click at [307, 194] on div "Kumbaya" at bounding box center [204, 187] width 305 height 49
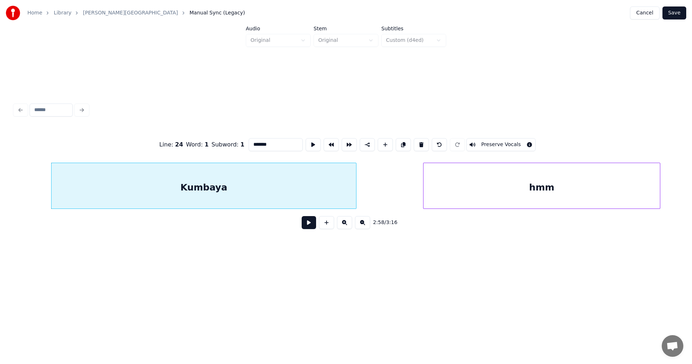
click at [307, 226] on button at bounding box center [309, 222] width 14 height 13
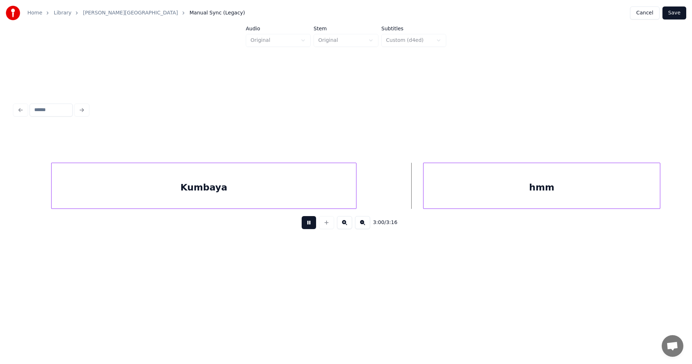
click at [307, 226] on button at bounding box center [309, 222] width 14 height 13
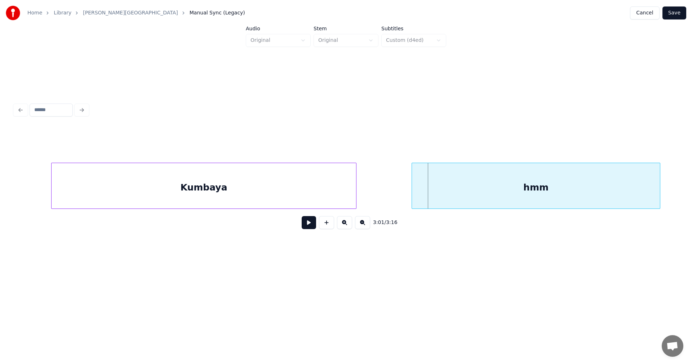
click at [412, 192] on div at bounding box center [413, 185] width 2 height 45
click at [310, 227] on button at bounding box center [309, 222] width 14 height 13
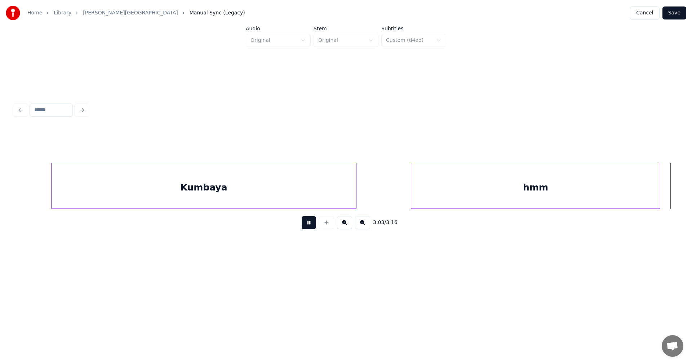
scroll to position [0, 23099]
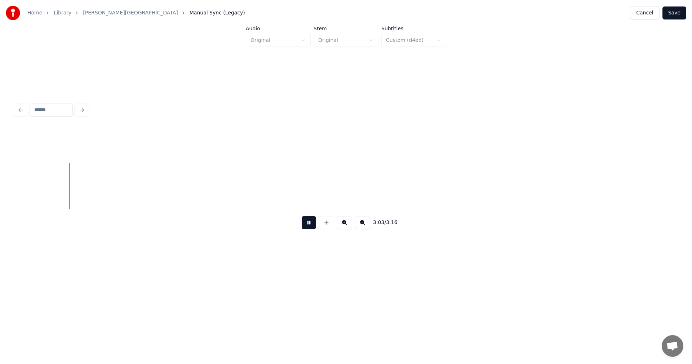
click at [310, 227] on button at bounding box center [309, 222] width 14 height 13
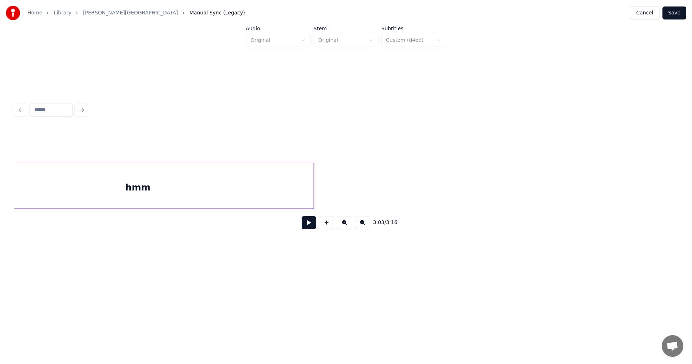
click at [314, 193] on div at bounding box center [312, 185] width 2 height 45
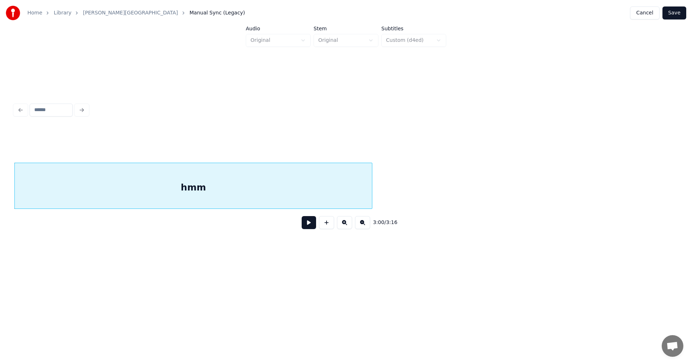
scroll to position [0, 22250]
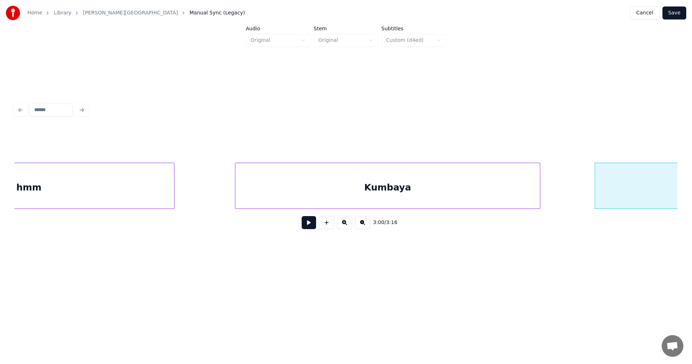
click at [307, 202] on div "Kumbaya" at bounding box center [387, 187] width 305 height 49
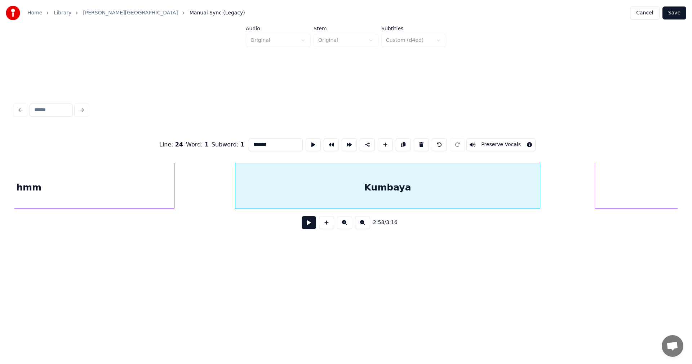
click at [309, 229] on button at bounding box center [309, 222] width 14 height 13
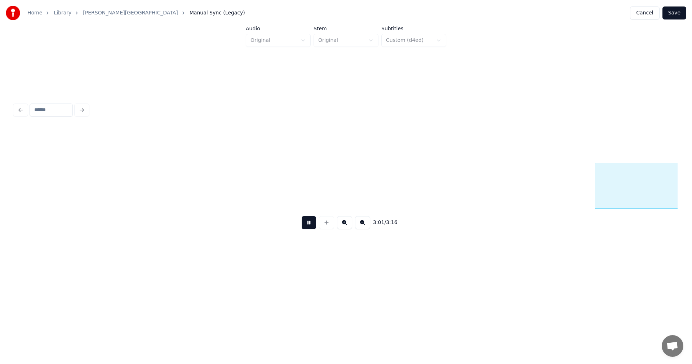
scroll to position [0, 22914]
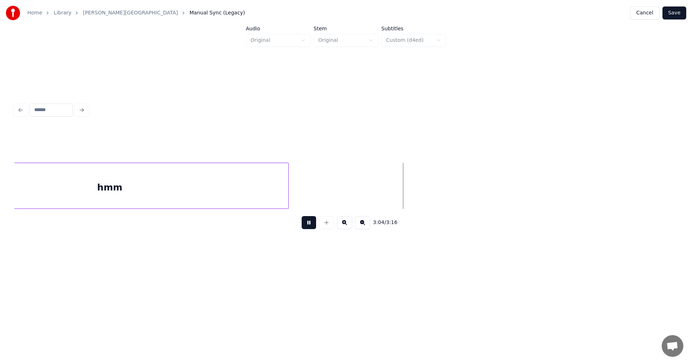
drag, startPoint x: 308, startPoint y: 228, endPoint x: 345, endPoint y: 205, distance: 43.6
click at [309, 227] on button at bounding box center [309, 222] width 14 height 13
click at [675, 15] on button "Save" at bounding box center [674, 12] width 24 height 13
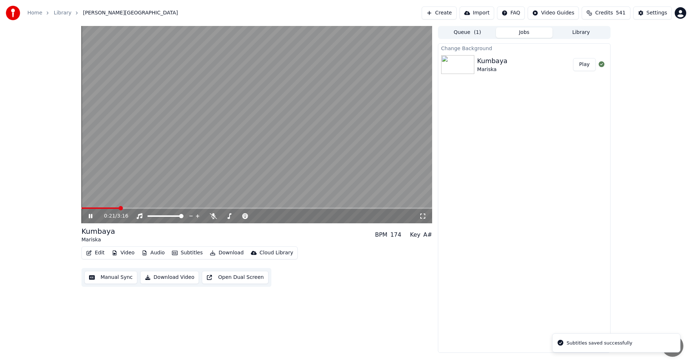
click at [118, 208] on span at bounding box center [256, 207] width 351 height 1
click at [90, 216] on icon at bounding box center [95, 216] width 17 height 6
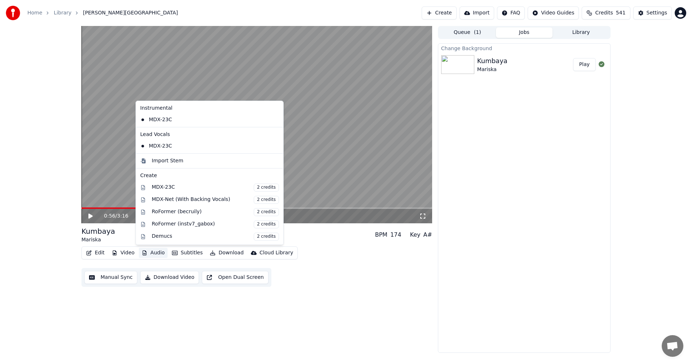
click at [155, 253] on button "Audio" at bounding box center [153, 253] width 29 height 10
click at [185, 200] on div "MDX-Net (With Backing Vocals) 2 credits" at bounding box center [215, 200] width 127 height 8
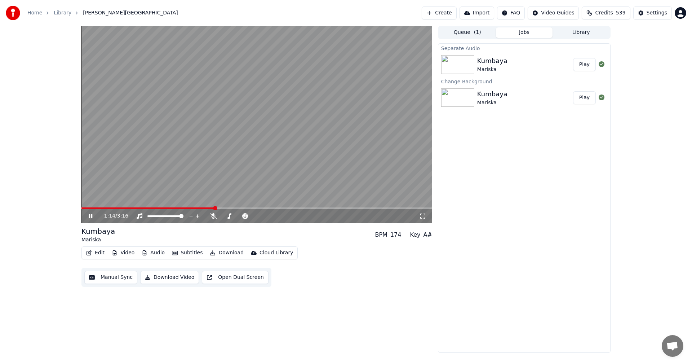
click at [90, 213] on icon at bounding box center [95, 216] width 17 height 6
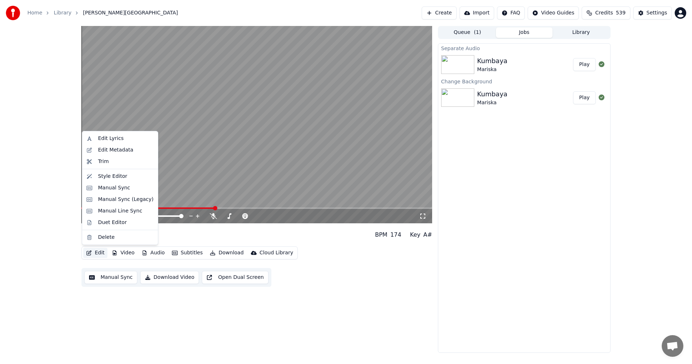
click at [101, 253] on button "Edit" at bounding box center [95, 253] width 24 height 10
click at [122, 200] on div "Manual Sync (Legacy)" at bounding box center [126, 199] width 56 height 7
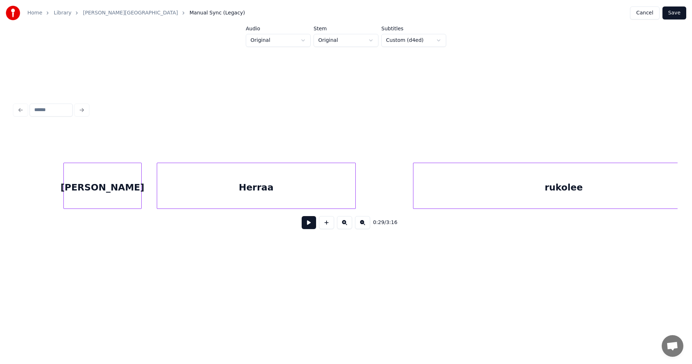
scroll to position [0, 8639]
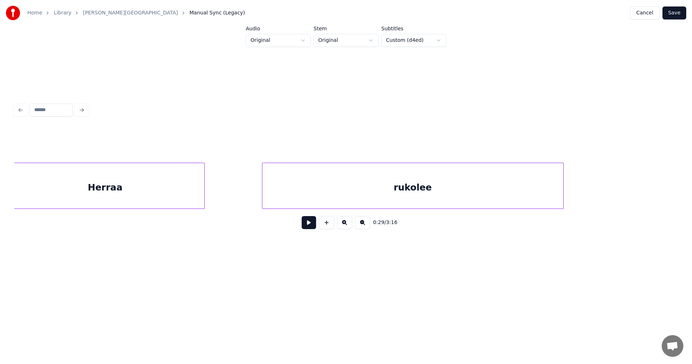
click at [305, 190] on div "rukolee" at bounding box center [412, 187] width 301 height 49
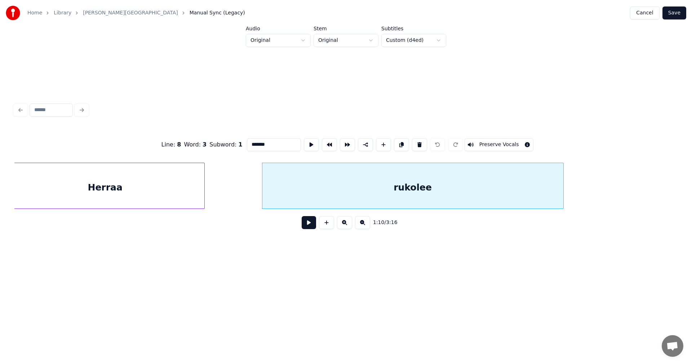
click at [258, 141] on input "*******" at bounding box center [274, 144] width 54 height 13
type input "********"
click at [675, 14] on button "Save" at bounding box center [674, 12] width 24 height 13
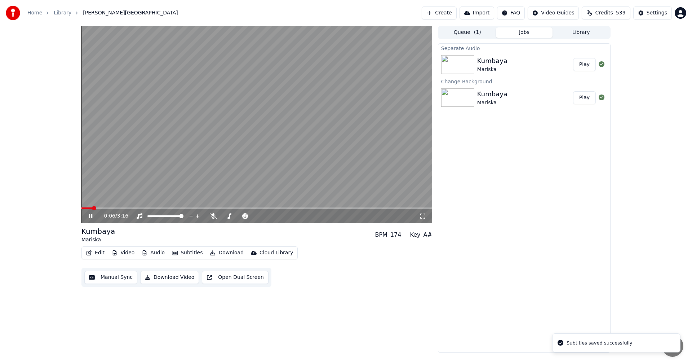
click at [92, 207] on span at bounding box center [256, 207] width 351 height 1
click at [103, 208] on span at bounding box center [256, 207] width 351 height 1
click at [129, 208] on span at bounding box center [256, 207] width 351 height 1
click at [159, 254] on button "Audio" at bounding box center [153, 253] width 29 height 10
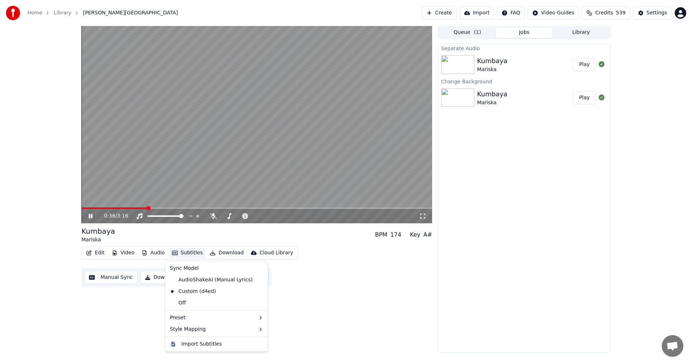
click at [493, 161] on div "Separate Audio Kumbaya Mariska Play Change Background Kumbaya Mariska Play" at bounding box center [524, 197] width 173 height 309
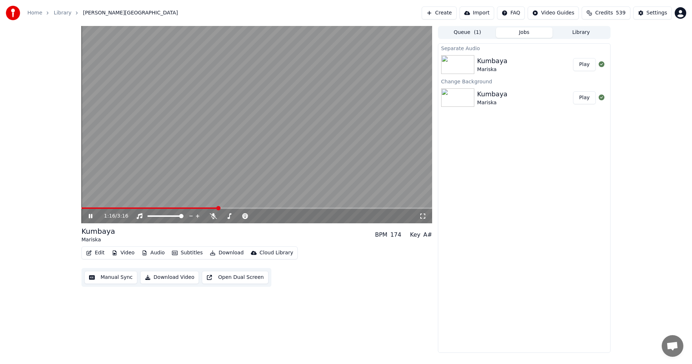
click at [90, 217] on icon at bounding box center [91, 216] width 4 height 4
click at [101, 249] on button "Edit" at bounding box center [95, 253] width 24 height 10
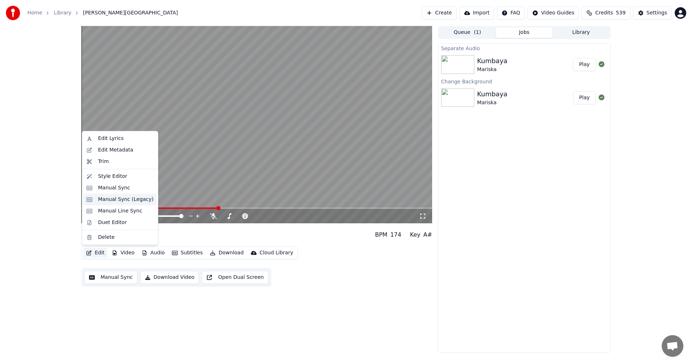
click at [115, 203] on div "Manual Sync (Legacy)" at bounding box center [126, 199] width 56 height 7
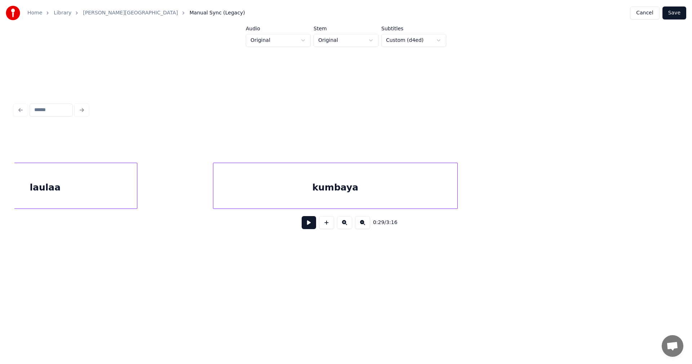
scroll to position [0, 5791]
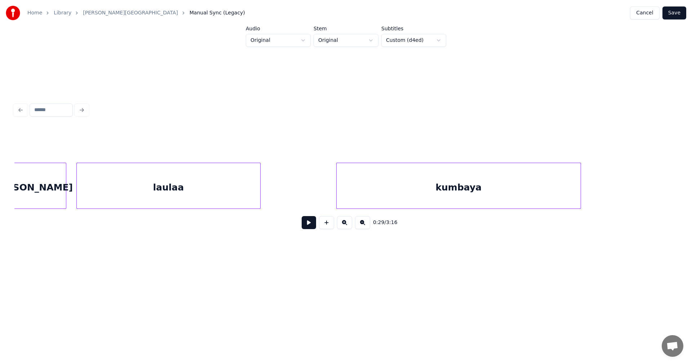
click at [186, 196] on div "laulaa" at bounding box center [168, 187] width 183 height 49
click at [367, 191] on div "kumbaya" at bounding box center [459, 187] width 244 height 49
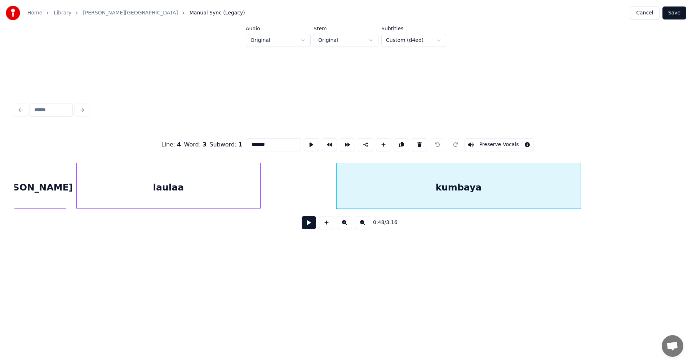
click at [235, 193] on div "laulaa" at bounding box center [168, 187] width 183 height 49
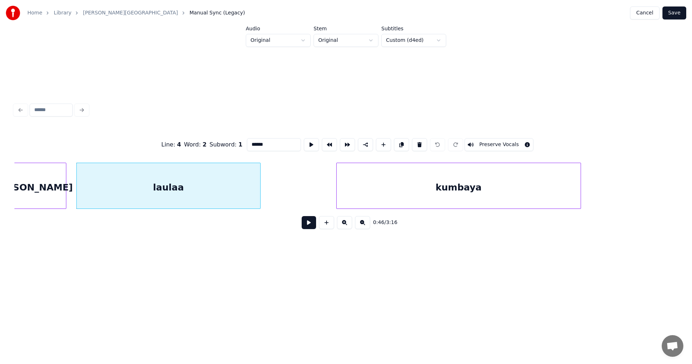
click at [52, 199] on div "Hän" at bounding box center [31, 187] width 70 height 49
type input "***"
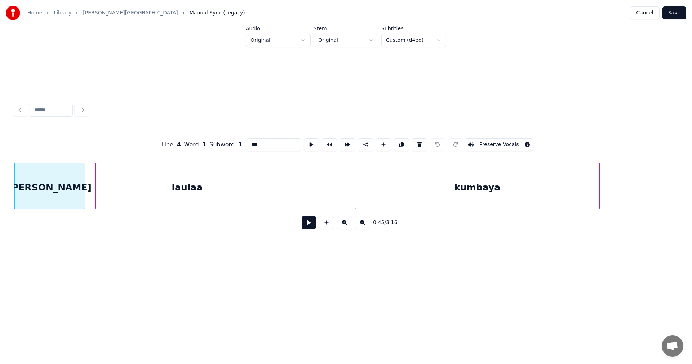
click at [306, 227] on button at bounding box center [309, 222] width 14 height 13
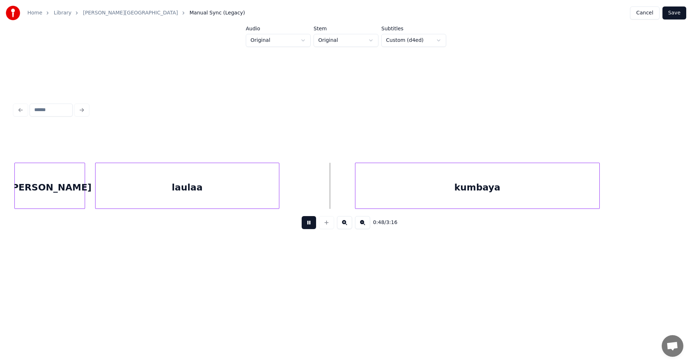
drag, startPoint x: 309, startPoint y: 226, endPoint x: 262, endPoint y: 209, distance: 50.6
click at [307, 226] on button at bounding box center [309, 222] width 14 height 13
click at [258, 204] on div "laulaa" at bounding box center [187, 187] width 183 height 49
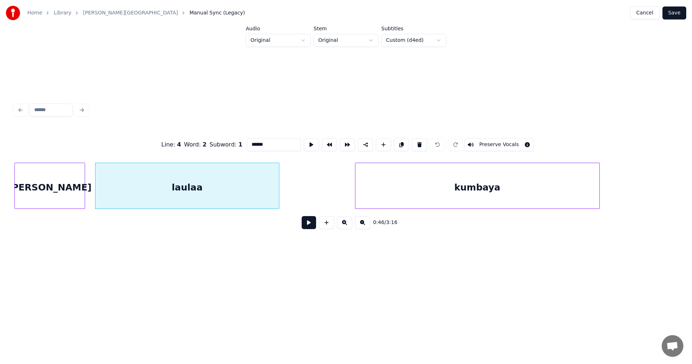
click at [265, 144] on input "******" at bounding box center [274, 144] width 54 height 13
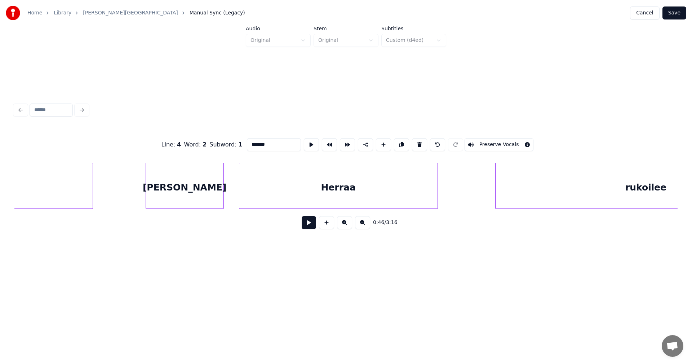
scroll to position [0, 8557]
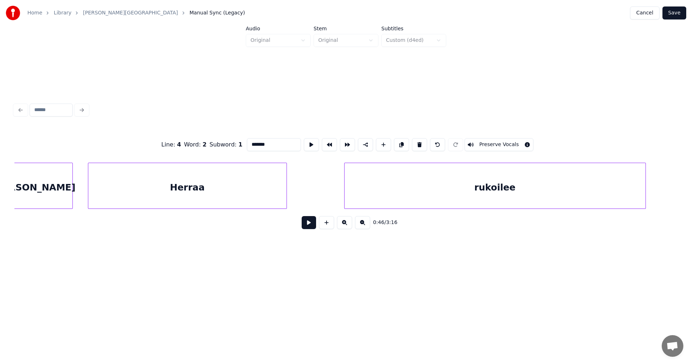
click at [245, 184] on div "Herraa" at bounding box center [187, 187] width 198 height 49
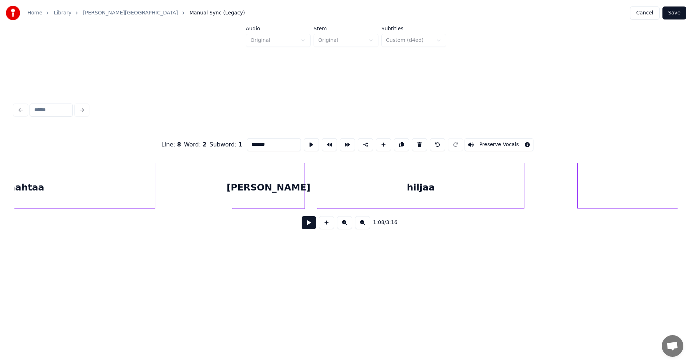
scroll to position [0, 13964]
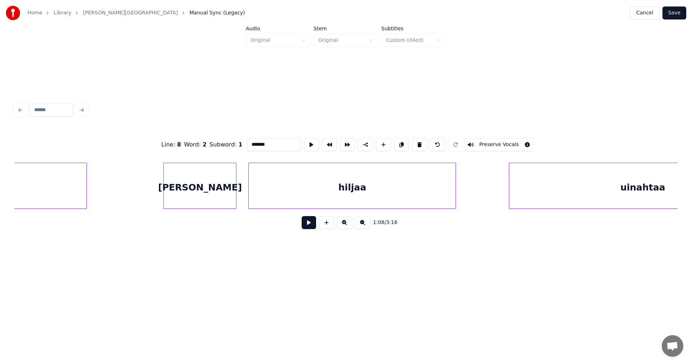
click at [398, 191] on div "hiljaa" at bounding box center [352, 187] width 207 height 49
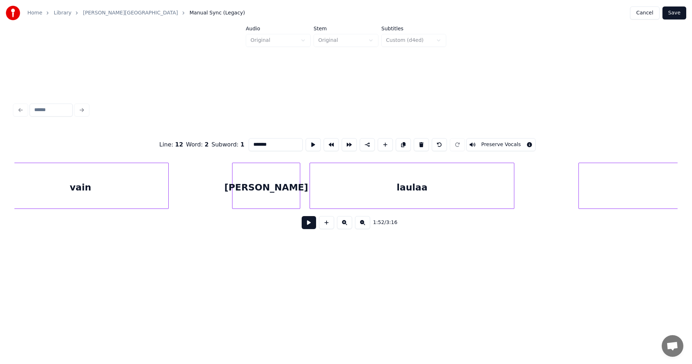
scroll to position [0, 16716]
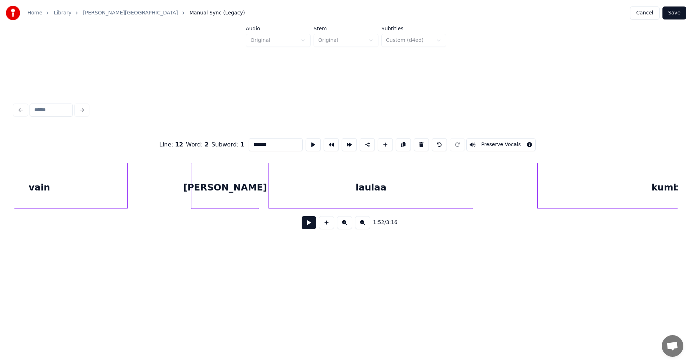
click at [440, 190] on div "laulaa" at bounding box center [371, 187] width 204 height 49
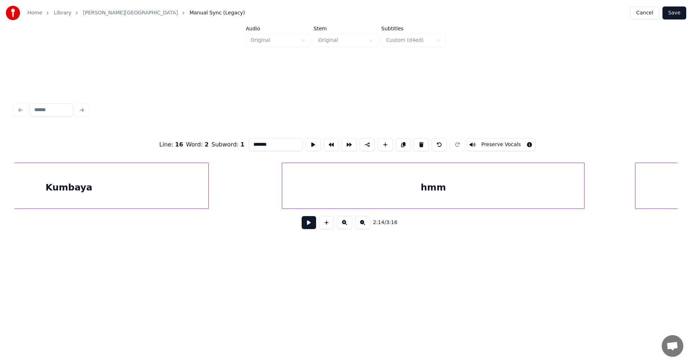
scroll to position [0, 17716]
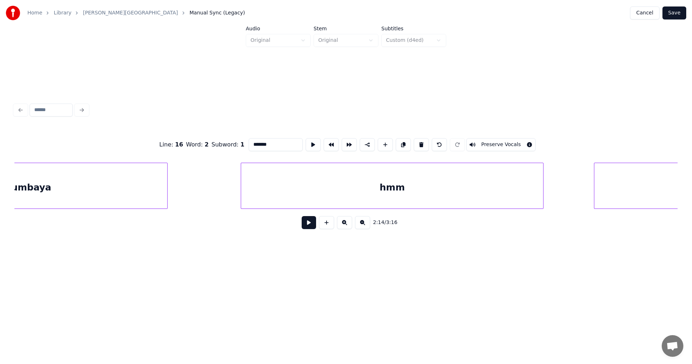
type input "*******"
click at [677, 13] on button "Save" at bounding box center [674, 12] width 24 height 13
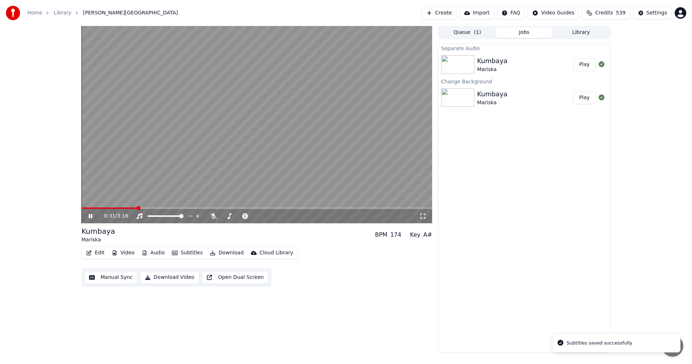
click at [136, 208] on span at bounding box center [256, 207] width 351 height 1
click at [92, 215] on icon at bounding box center [91, 216] width 4 height 4
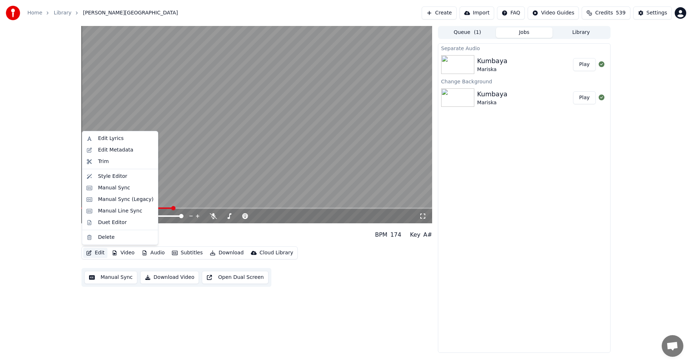
click at [102, 253] on button "Edit" at bounding box center [95, 253] width 24 height 10
click at [138, 202] on div "Manual Sync (Legacy)" at bounding box center [126, 199] width 56 height 7
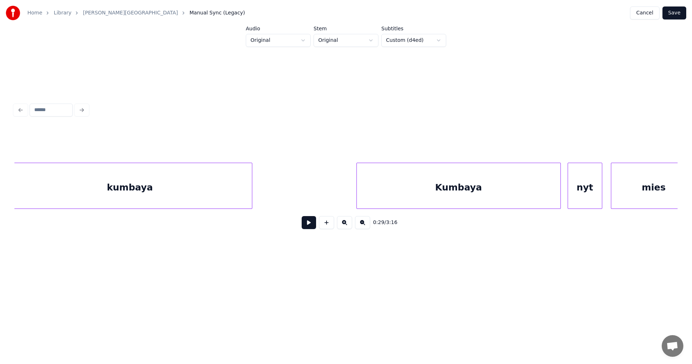
scroll to position [0, 6092]
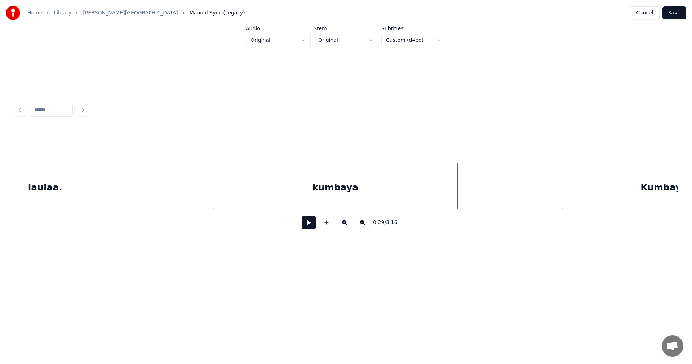
click at [127, 196] on div "laulaa." at bounding box center [45, 187] width 183 height 49
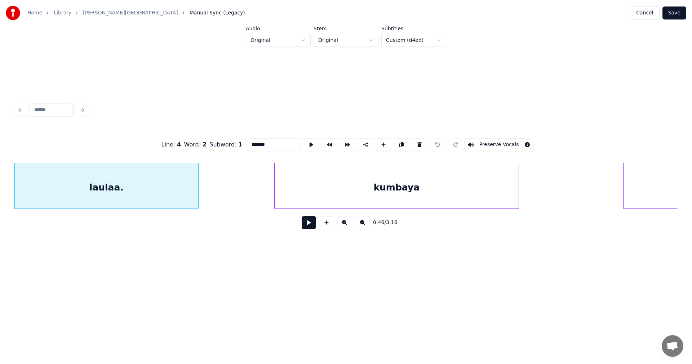
click at [263, 142] on input "*******" at bounding box center [274, 144] width 54 height 13
type input "*******"
click at [679, 9] on button "Save" at bounding box center [674, 12] width 24 height 13
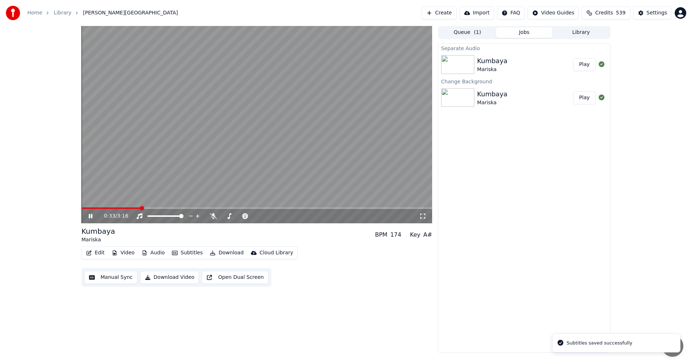
click at [140, 208] on span at bounding box center [256, 207] width 351 height 1
click at [203, 208] on span at bounding box center [148, 207] width 134 height 1
click at [254, 208] on span at bounding box center [256, 207] width 351 height 1
click at [91, 216] on icon at bounding box center [95, 216] width 17 height 6
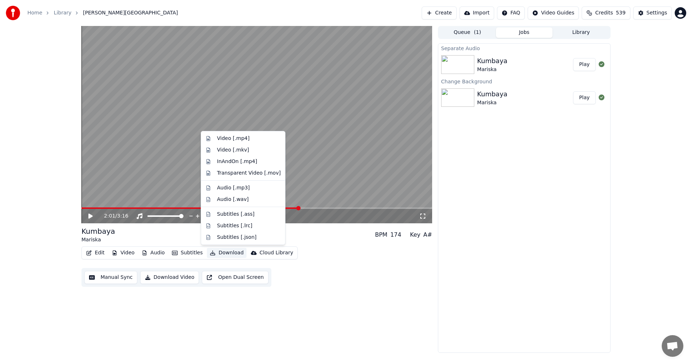
click at [226, 251] on button "Download" at bounding box center [227, 253] width 40 height 10
click at [241, 141] on div "Video [.mp4]" at bounding box center [233, 138] width 32 height 7
